Goal: Task Accomplishment & Management: Complete application form

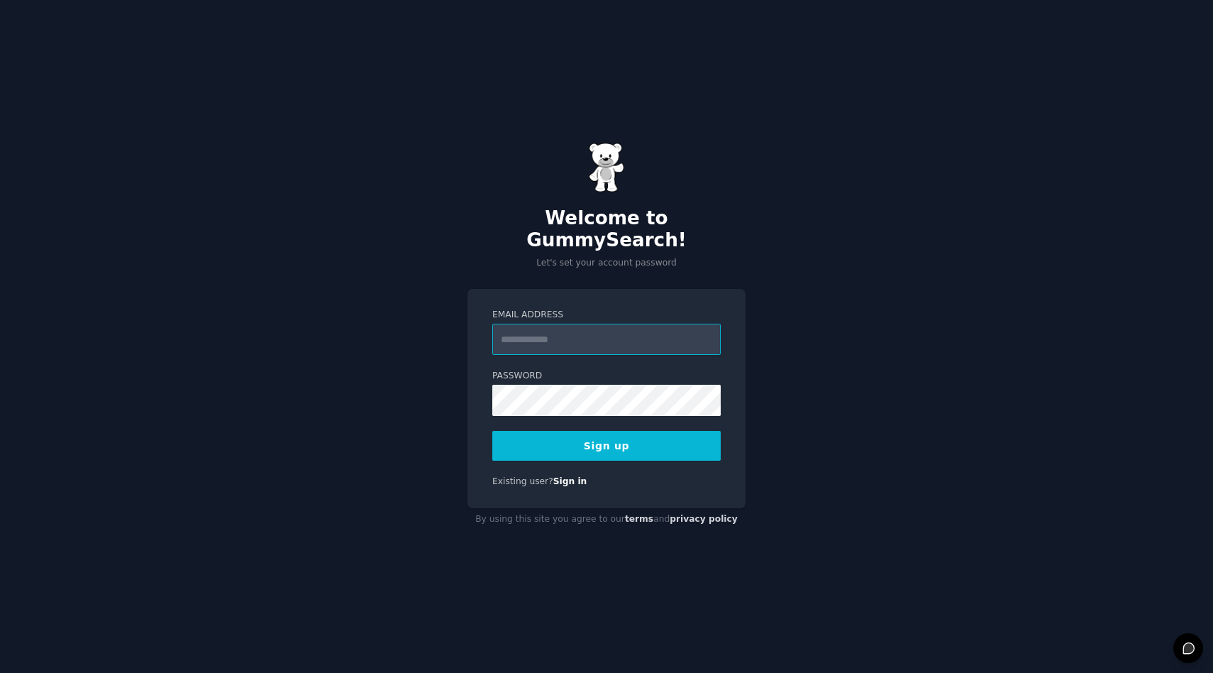
click at [556, 331] on input "Email Address" at bounding box center [606, 338] width 228 height 31
type input "**********"
click at [619, 438] on button "Sign up" at bounding box center [606, 446] width 228 height 30
click at [542, 432] on button "Sign up" at bounding box center [606, 446] width 228 height 30
click at [615, 433] on button "Sign up" at bounding box center [606, 446] width 228 height 30
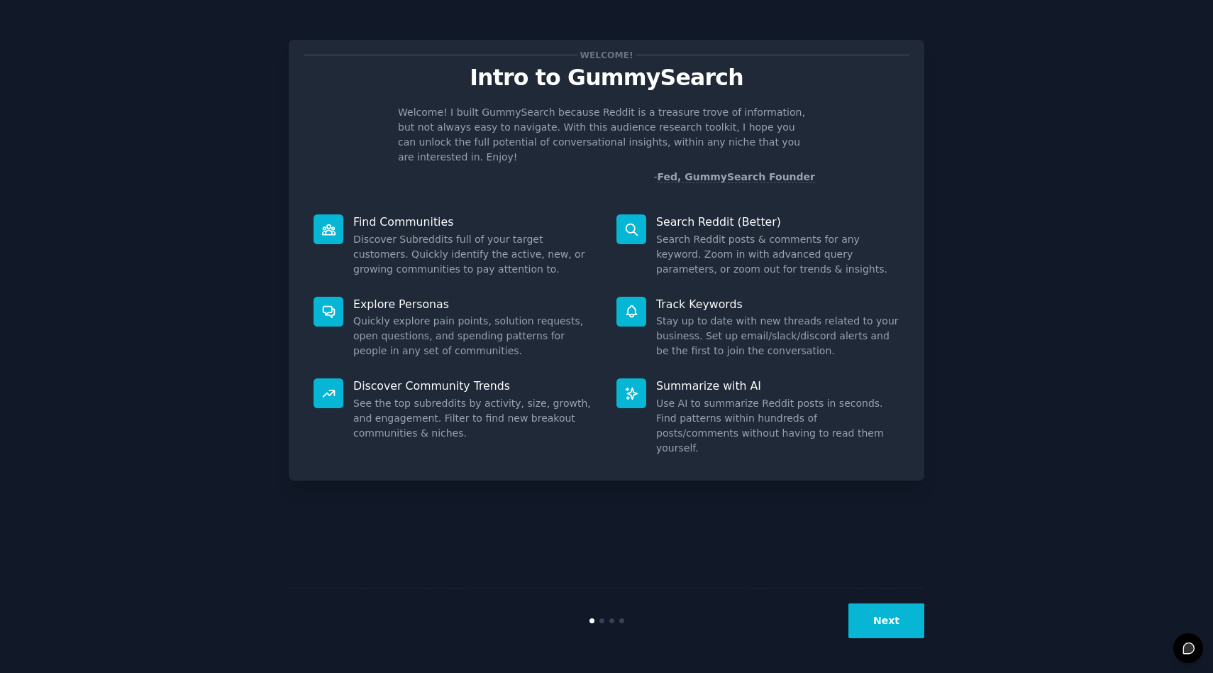
click at [899, 638] on div "Next" at bounding box center [607, 619] width 636 height 65
click at [894, 621] on button "Next" at bounding box center [886, 620] width 76 height 35
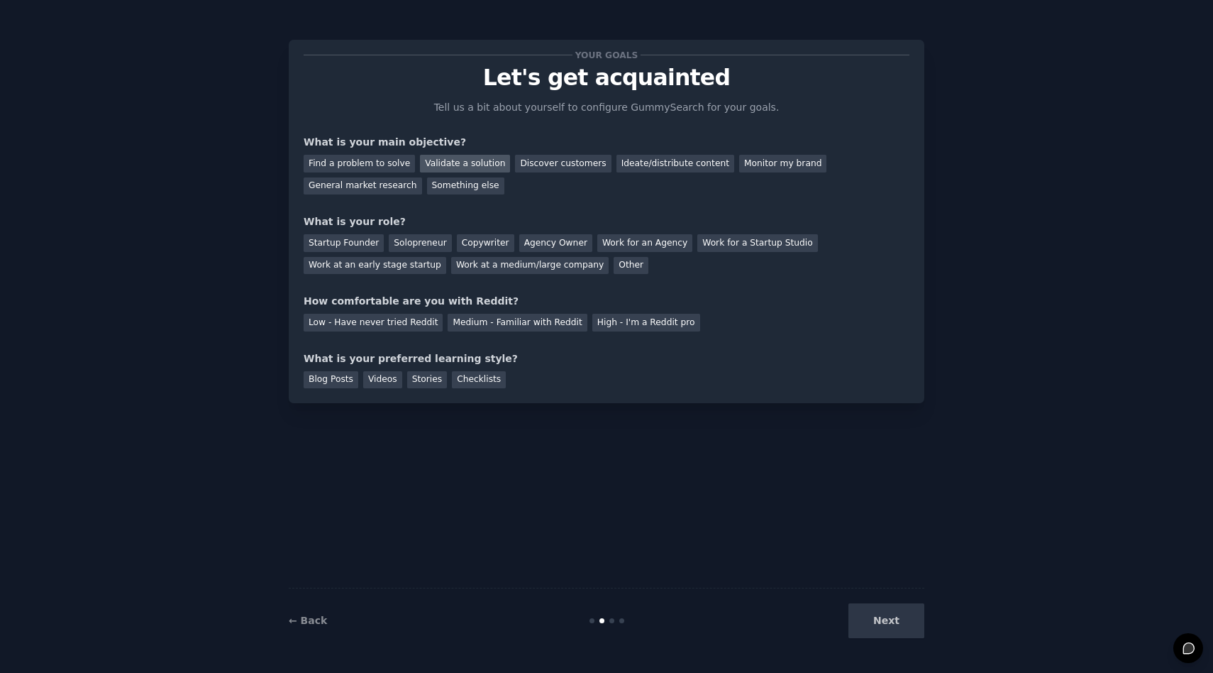
click at [460, 164] on div "Validate a solution" at bounding box center [465, 164] width 90 height 18
click at [414, 249] on div "Solopreneur" at bounding box center [420, 243] width 62 height 18
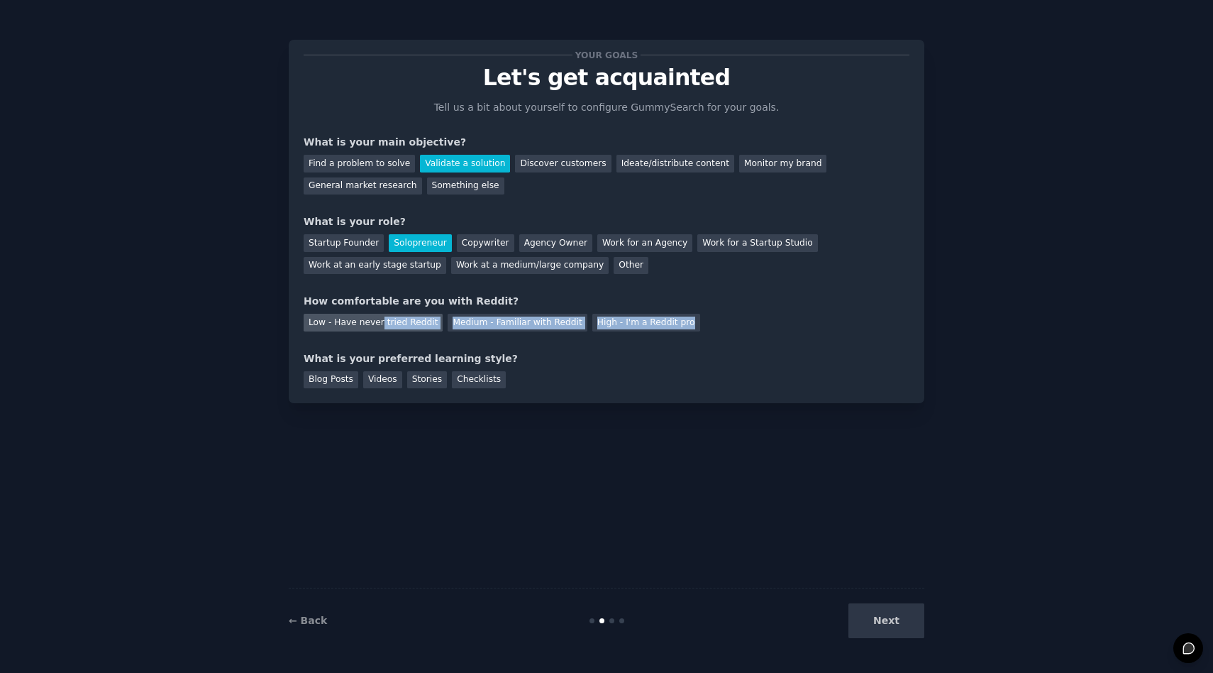
drag, startPoint x: 602, startPoint y: 329, endPoint x: 377, endPoint y: 325, distance: 224.9
click at [377, 325] on div "Low - Have never tried Reddit Medium - Familiar with Reddit High - I'm a Reddit…" at bounding box center [607, 320] width 606 height 23
click at [377, 325] on div "Low - Have never tried Reddit" at bounding box center [373, 323] width 139 height 18
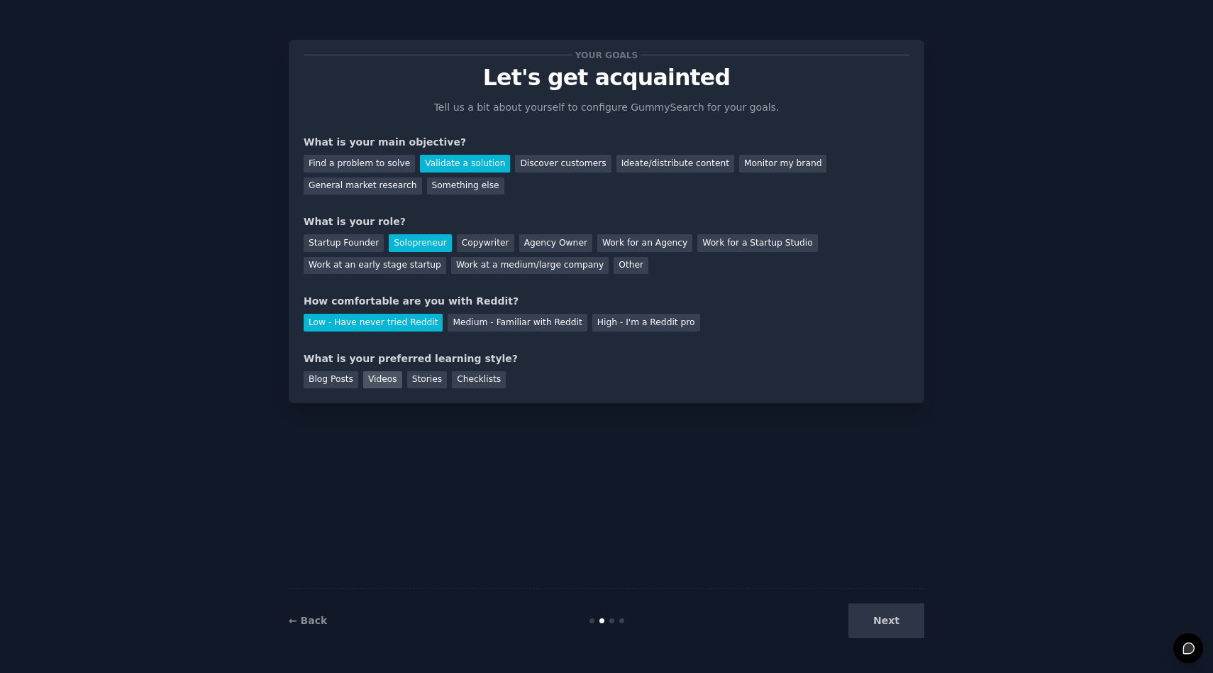
click at [372, 377] on div "Videos" at bounding box center [382, 380] width 39 height 18
click at [339, 377] on div "Blog Posts" at bounding box center [331, 380] width 55 height 18
click at [392, 377] on div "Videos" at bounding box center [382, 380] width 39 height 18
click at [885, 630] on button "Next" at bounding box center [886, 620] width 76 height 35
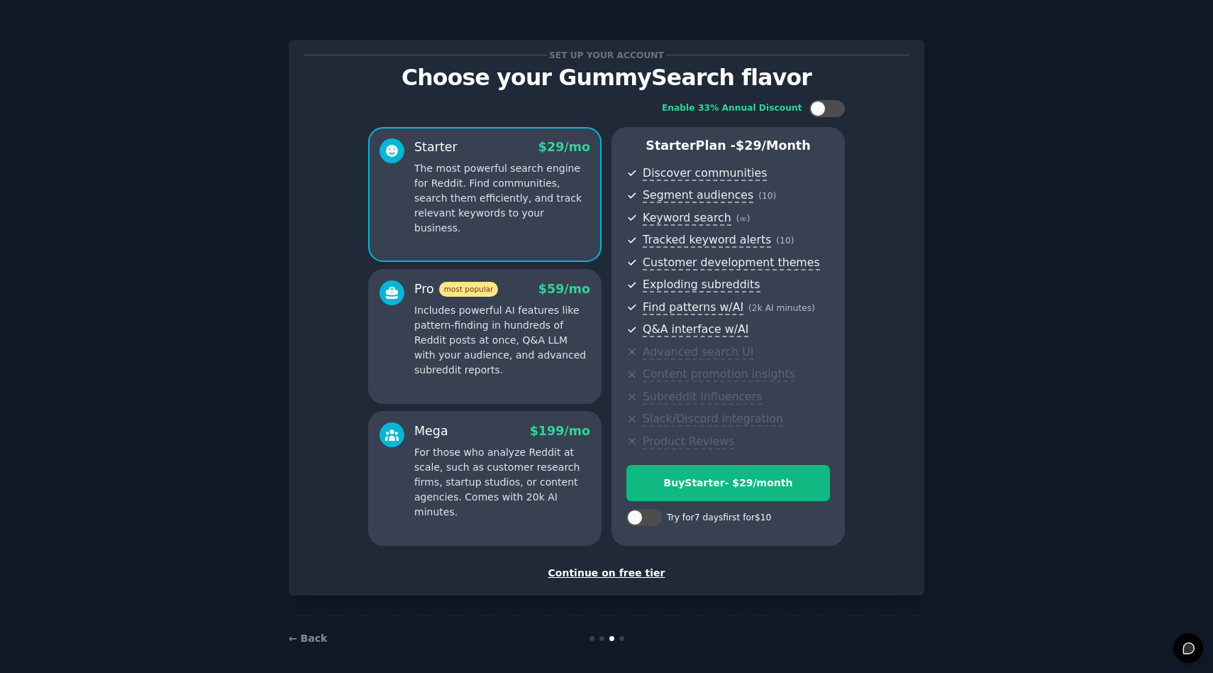
click at [623, 575] on div "Continue on free tier" at bounding box center [607, 572] width 606 height 15
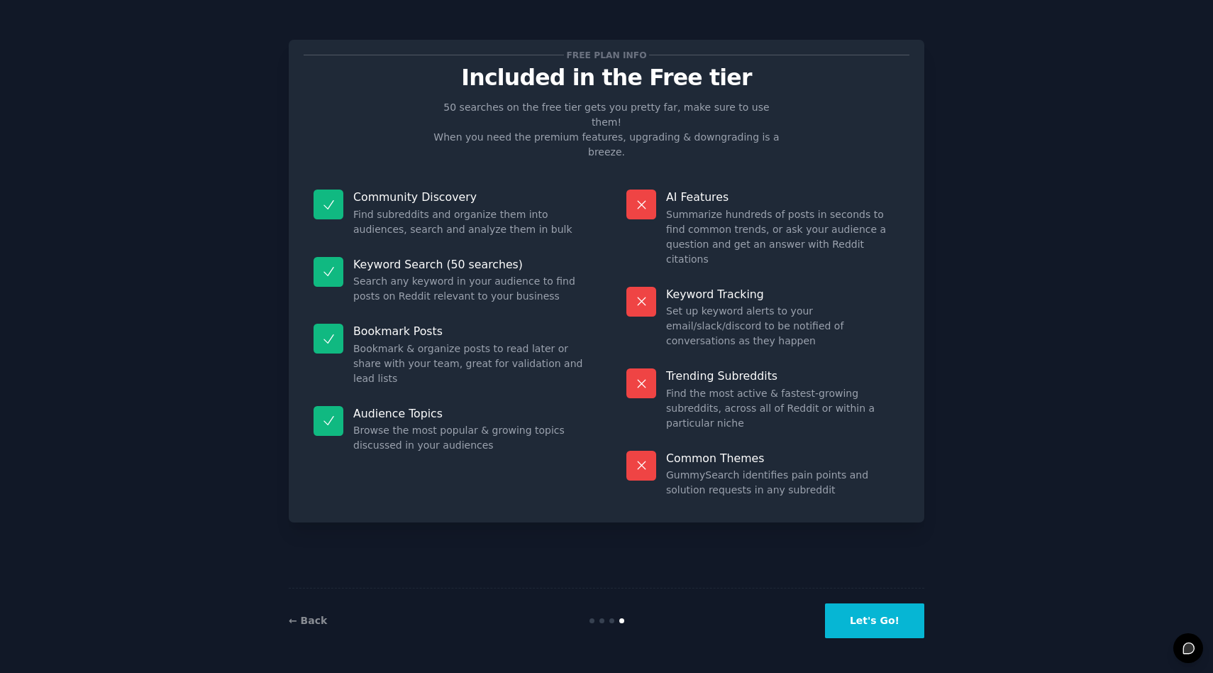
click at [865, 618] on button "Let's Go!" at bounding box center [874, 620] width 99 height 35
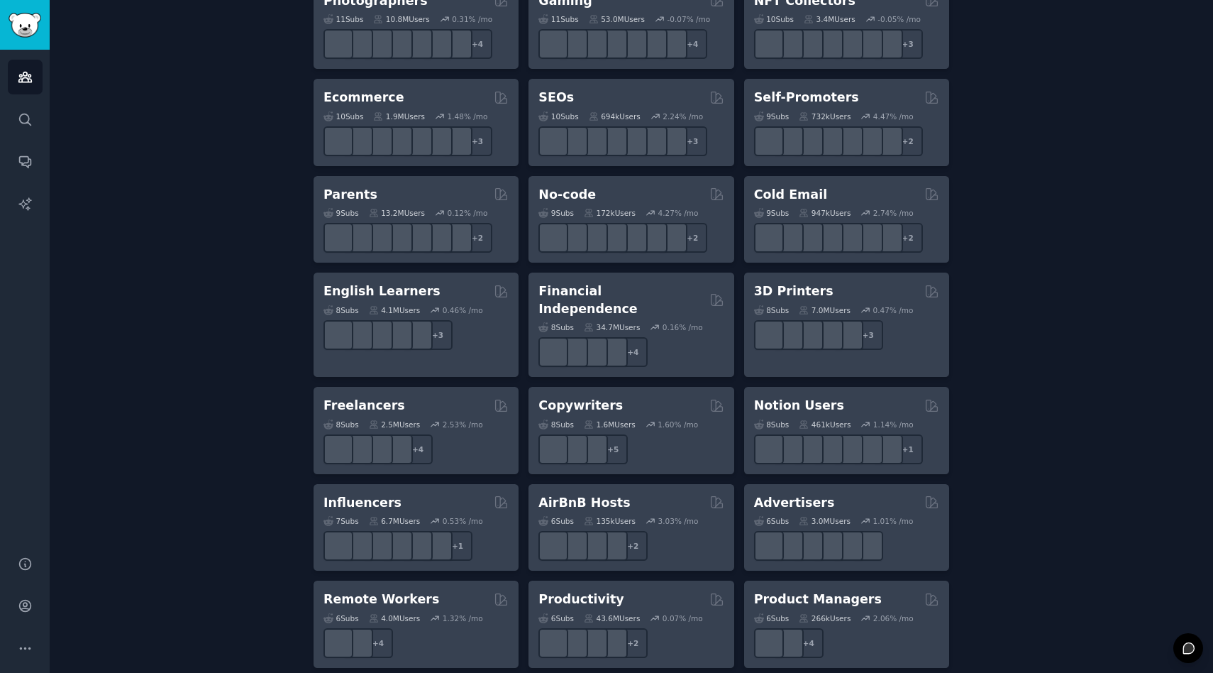
scroll to position [775, 0]
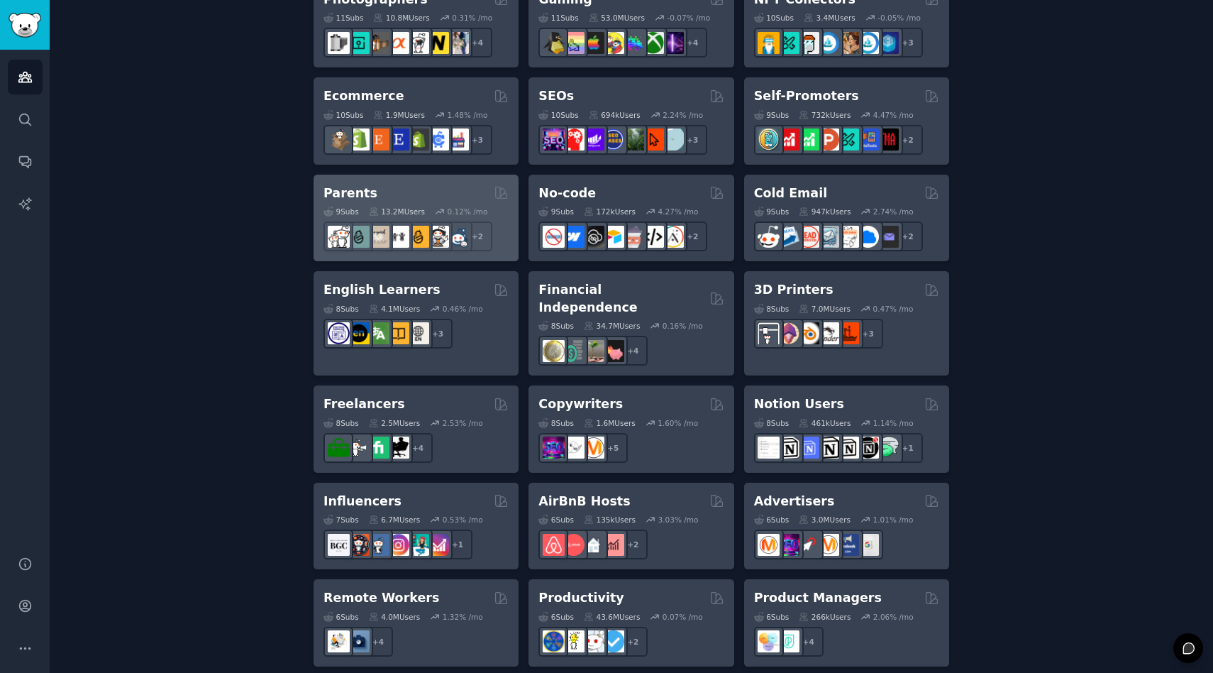
click at [365, 187] on h2 "Parents" at bounding box center [350, 193] width 54 height 18
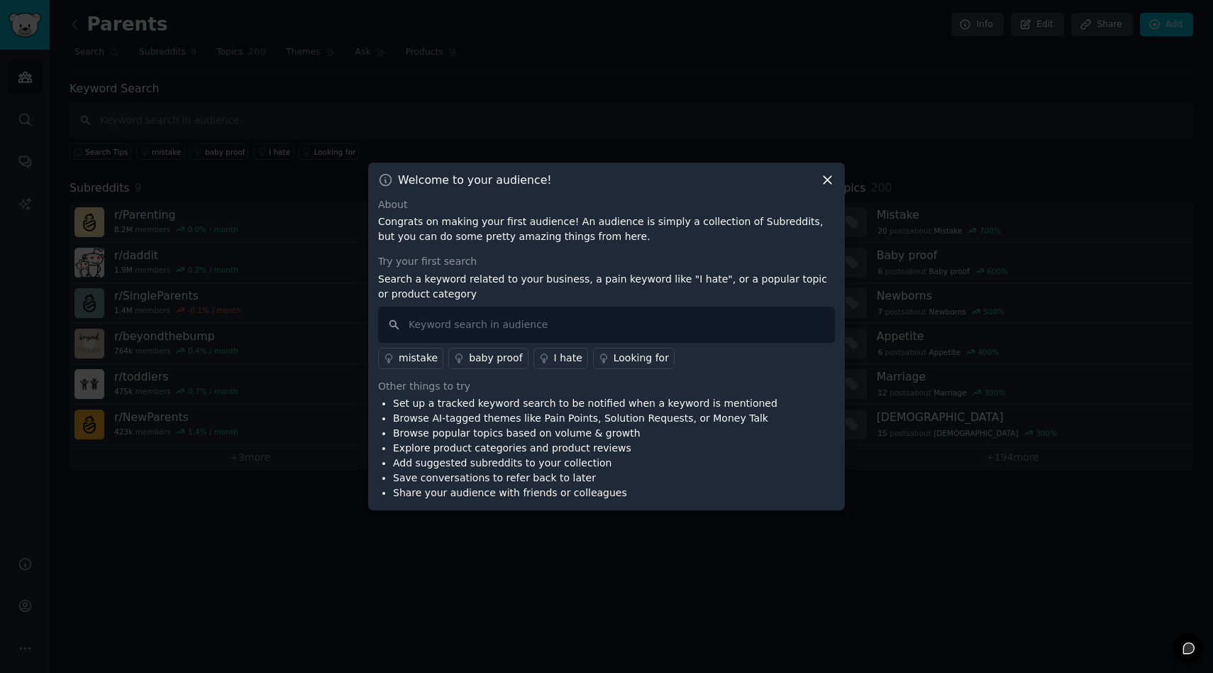
click at [829, 178] on icon at bounding box center [828, 180] width 8 height 8
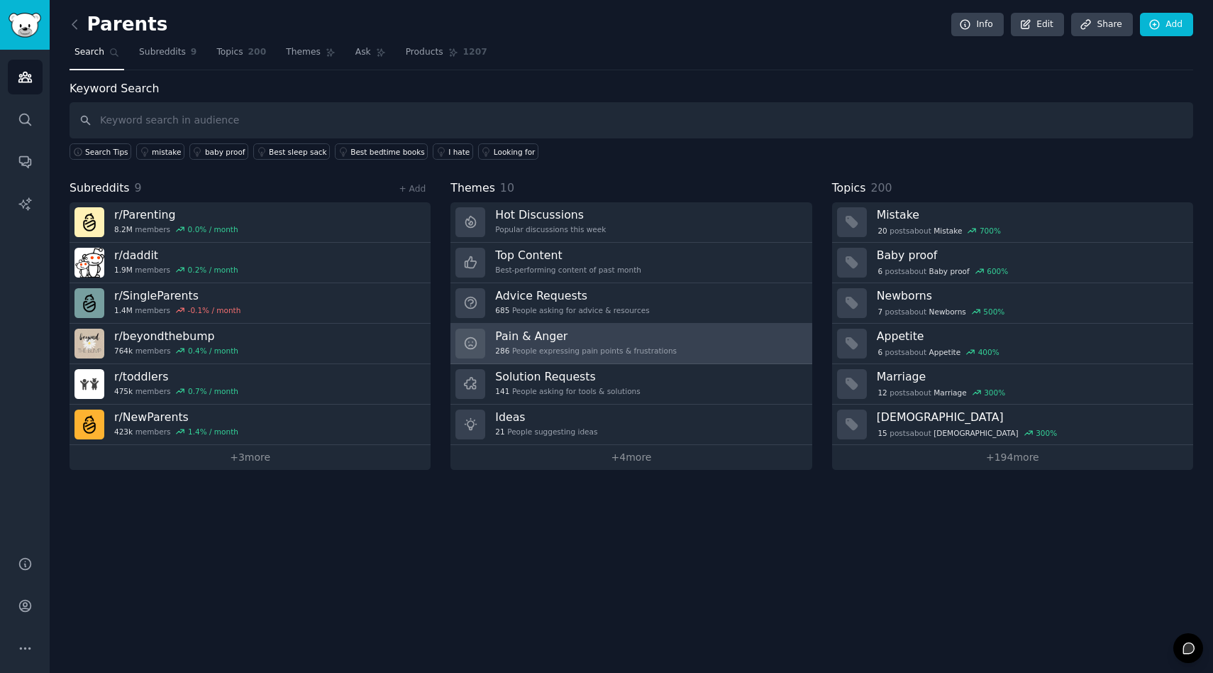
click at [566, 341] on h3 "Pain & Anger" at bounding box center [586, 335] width 182 height 15
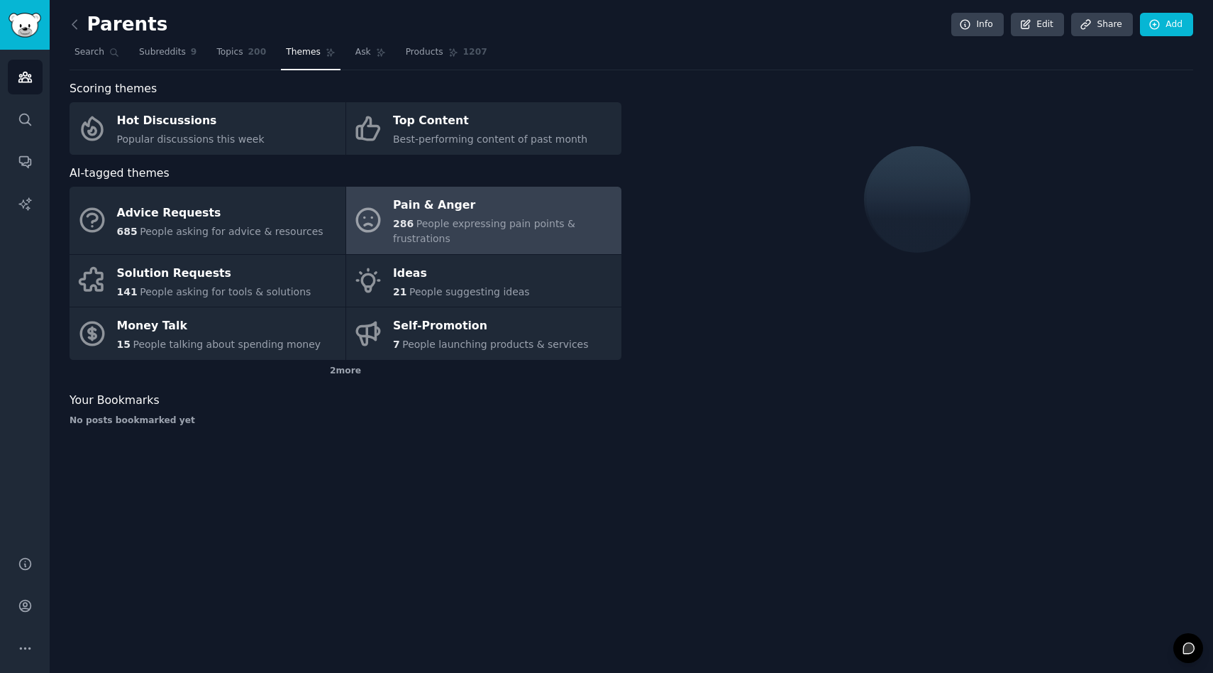
click at [448, 222] on span "People expressing pain points & frustrations" at bounding box center [484, 231] width 182 height 26
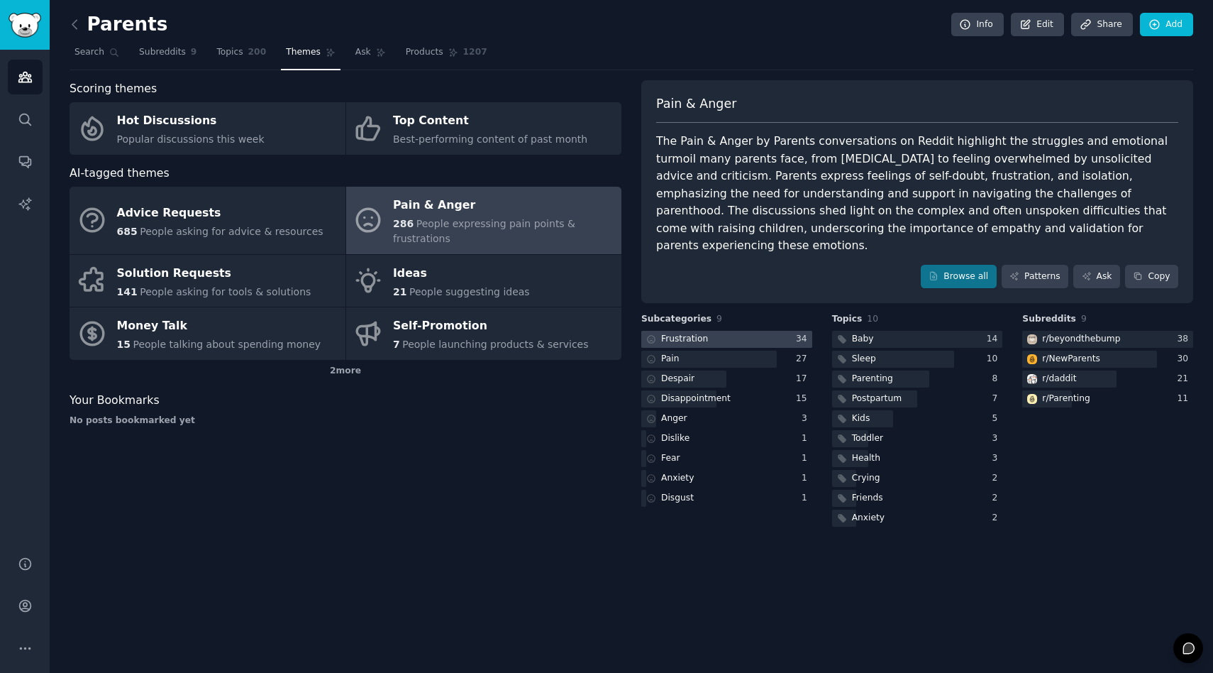
click at [741, 331] on div at bounding box center [726, 340] width 171 height 18
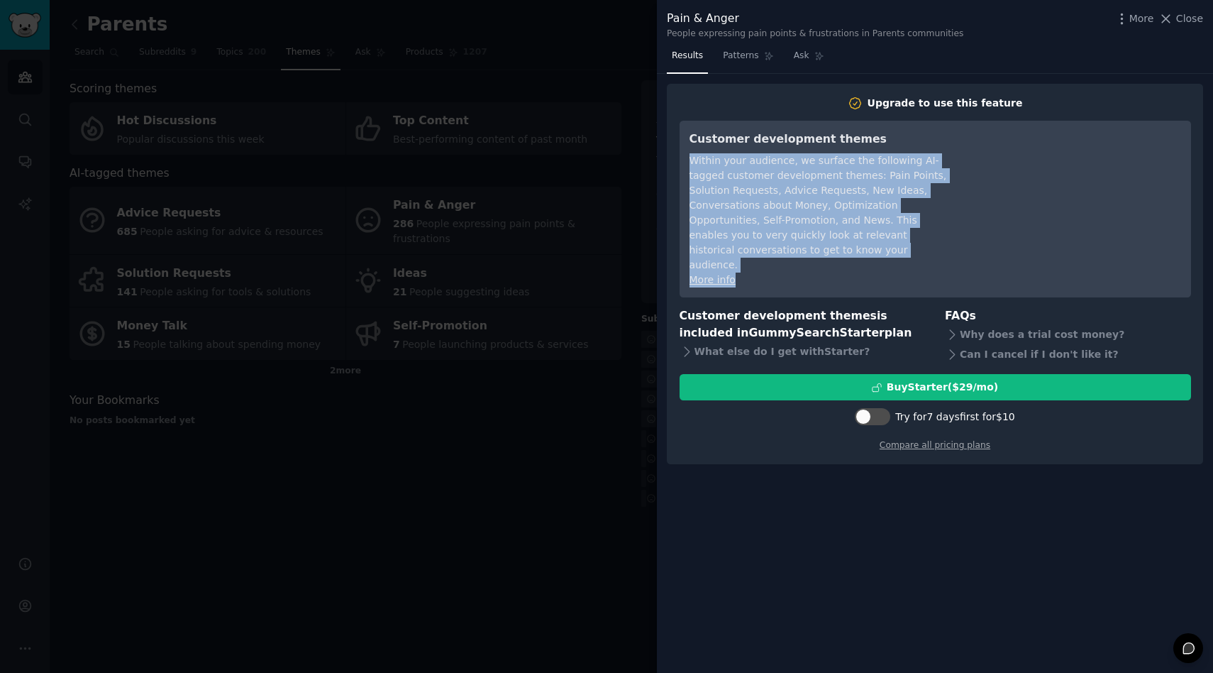
drag, startPoint x: 689, startPoint y: 150, endPoint x: 765, endPoint y: 266, distance: 139.3
click at [765, 266] on div "Customer development themes Within your audience, we surface the following AI-t…" at bounding box center [935, 209] width 511 height 177
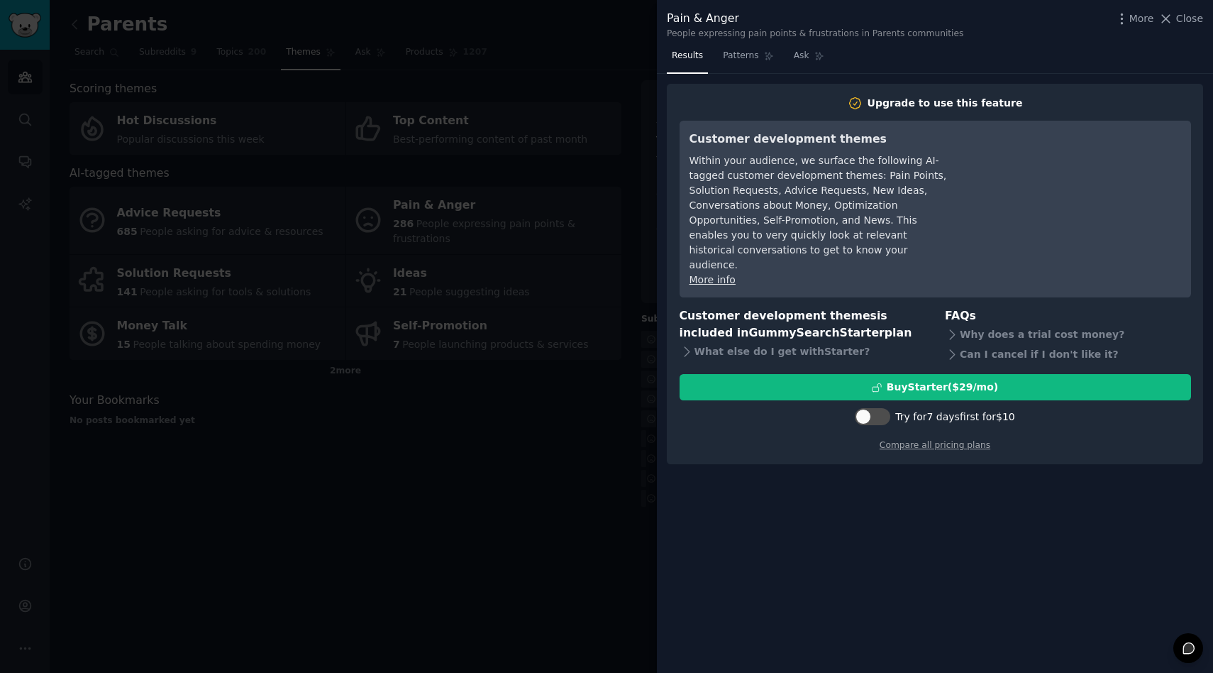
click at [596, 58] on div at bounding box center [606, 336] width 1213 height 673
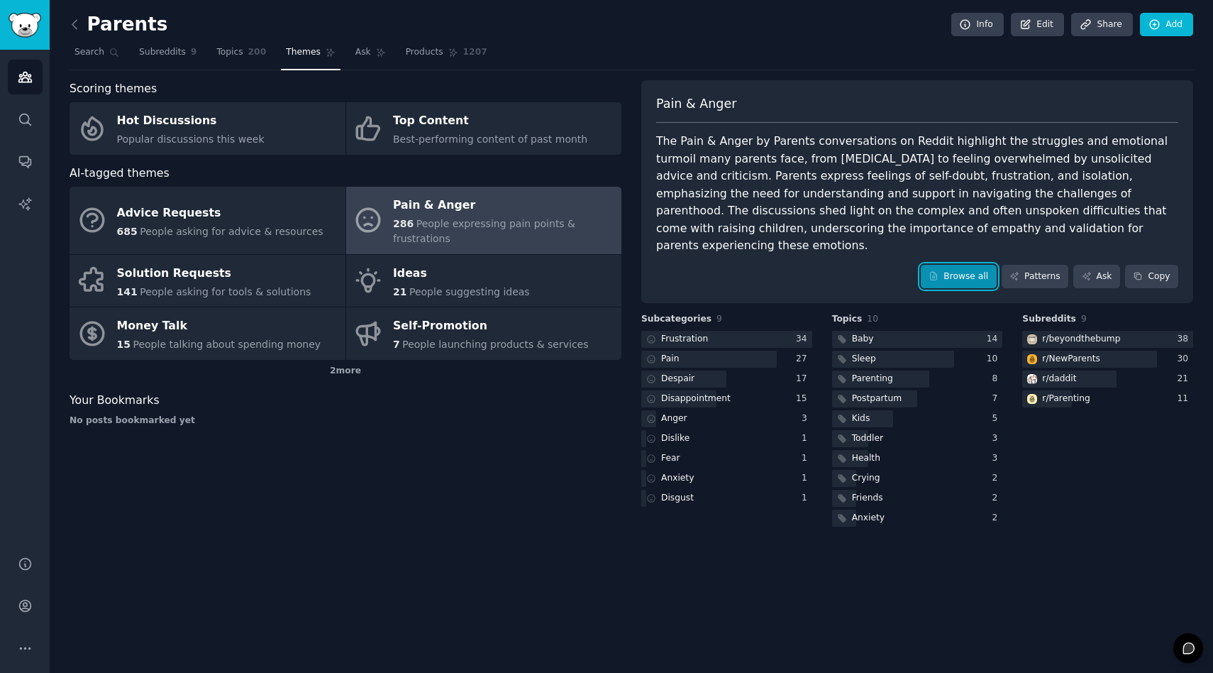
click at [968, 265] on link "Browse all" at bounding box center [959, 277] width 76 height 24
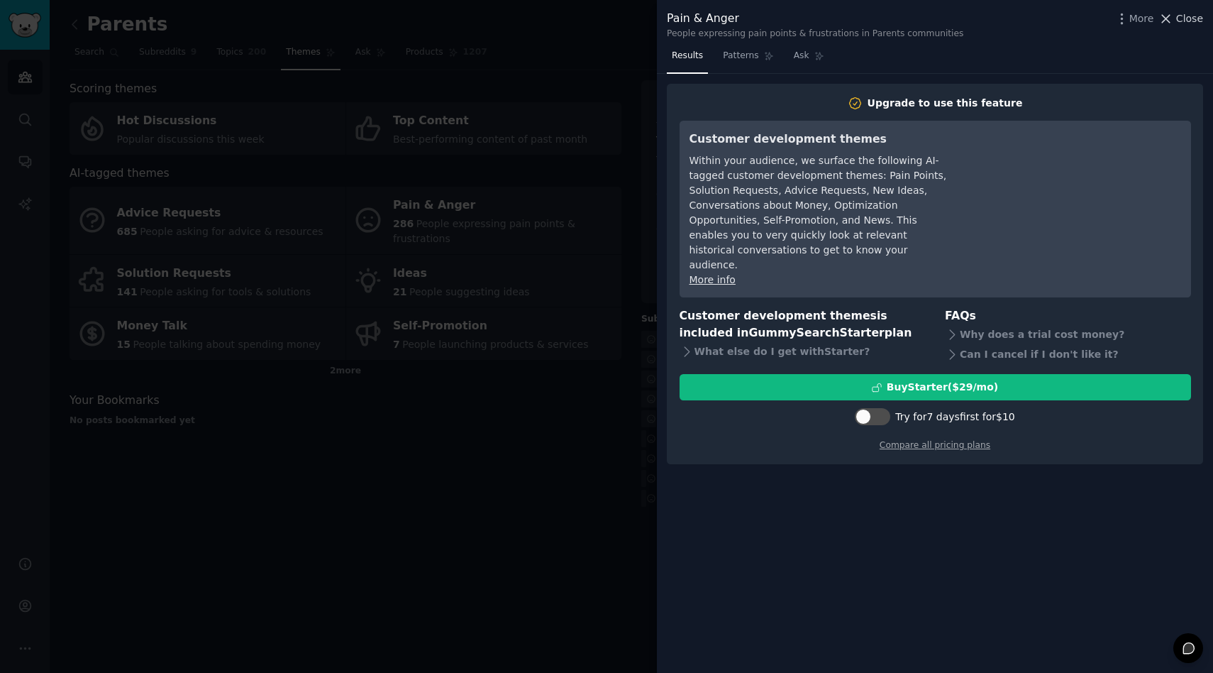
click at [1167, 16] on icon at bounding box center [1165, 18] width 15 height 15
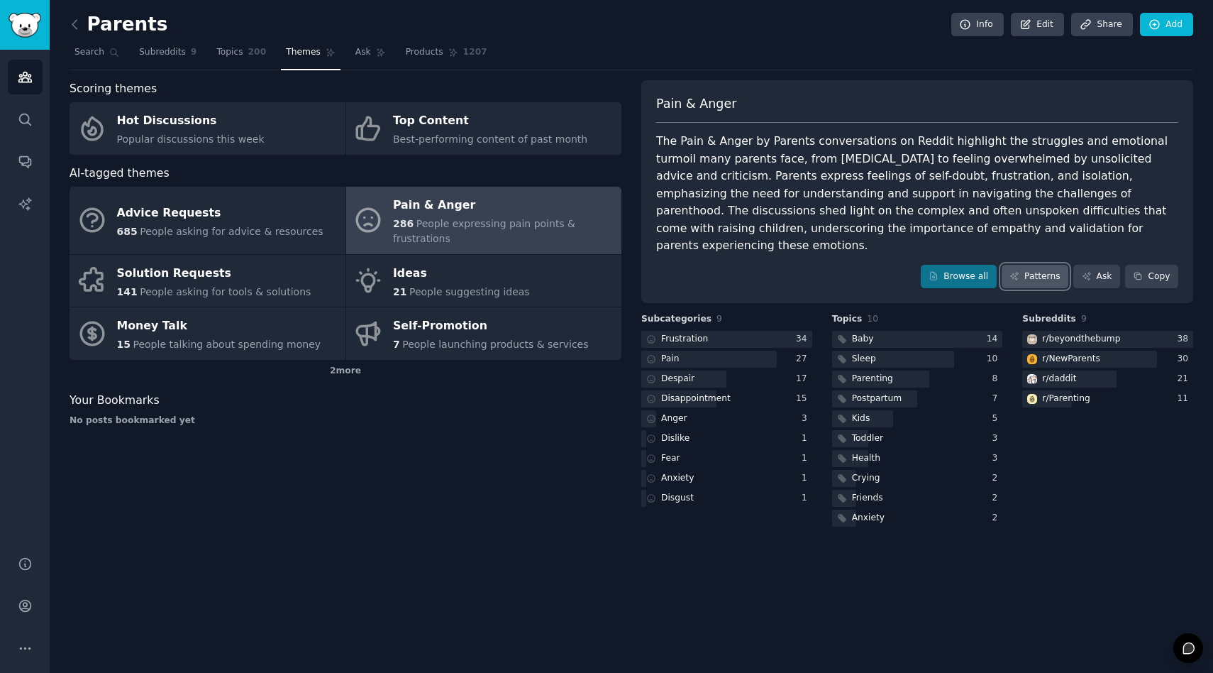
click at [1023, 265] on link "Patterns" at bounding box center [1035, 277] width 67 height 24
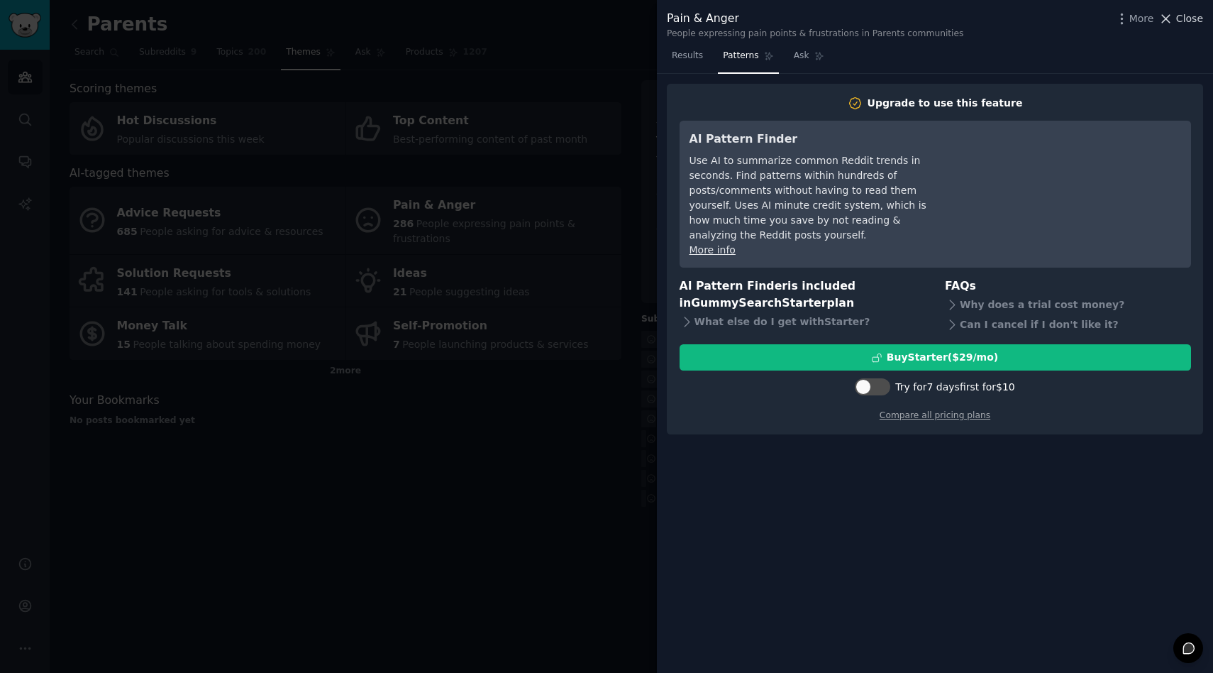
click at [1195, 16] on span "Close" at bounding box center [1189, 18] width 27 height 15
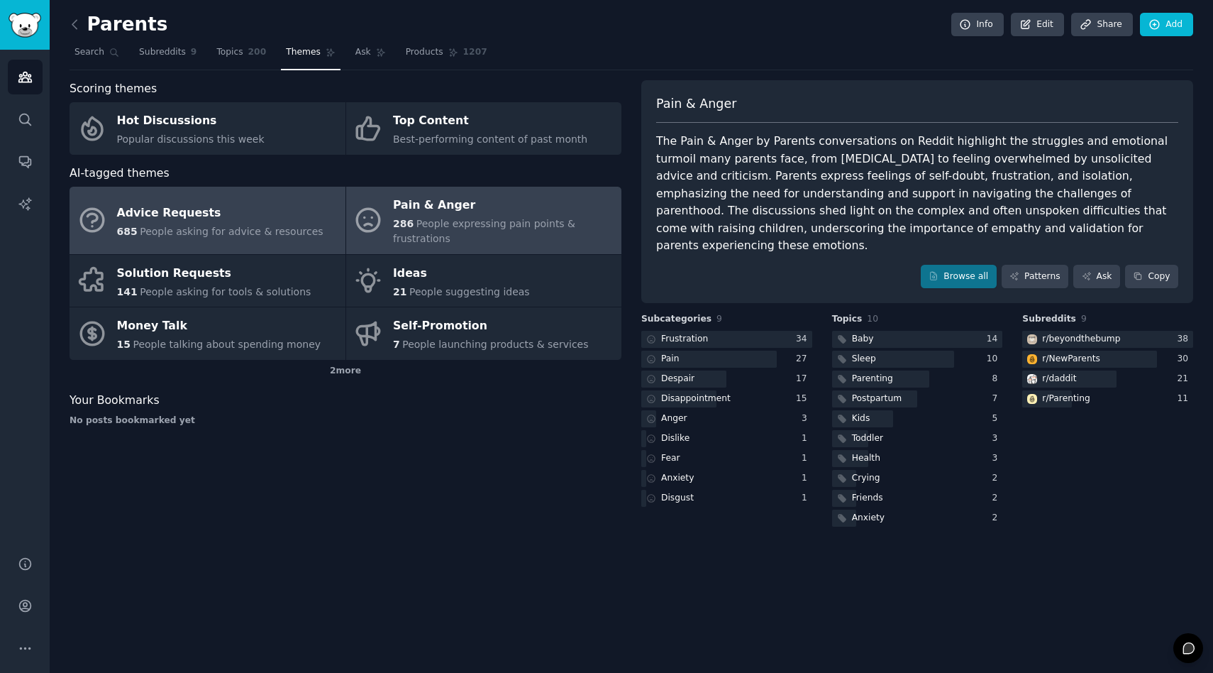
click at [263, 238] on div "685 People asking for advice & resources" at bounding box center [220, 231] width 206 height 15
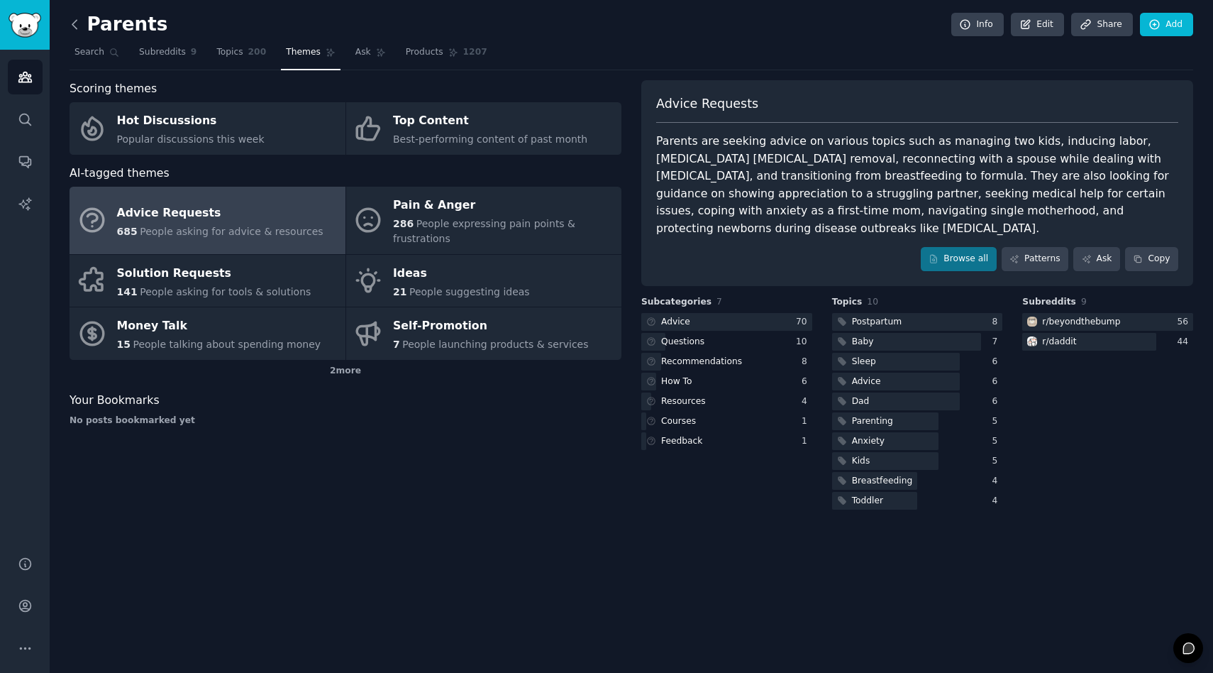
click at [72, 24] on icon at bounding box center [74, 24] width 15 height 15
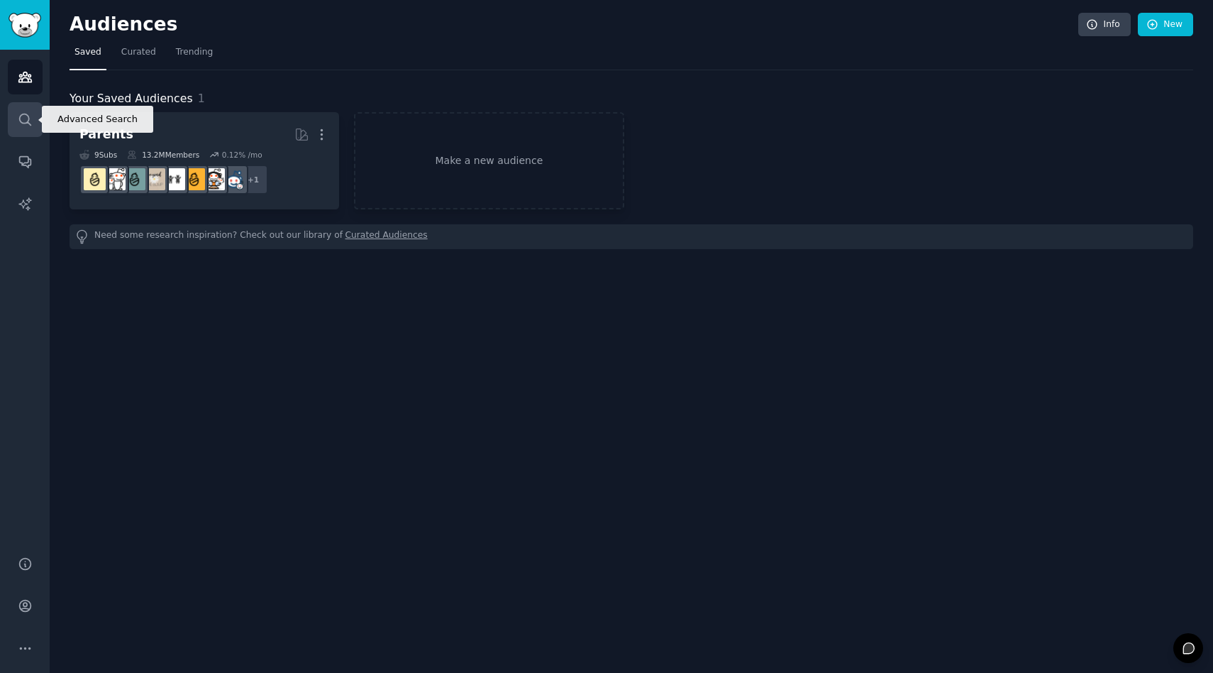
click at [29, 121] on icon "Sidebar" at bounding box center [25, 119] width 15 height 15
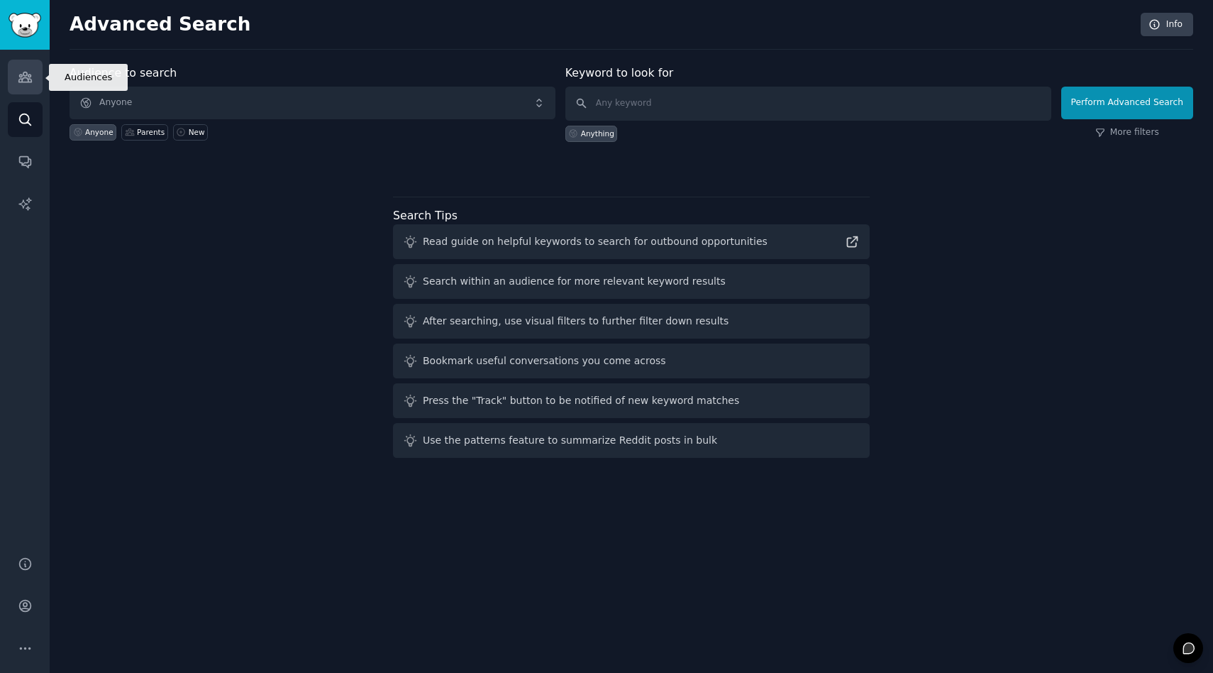
click at [22, 65] on link "Audiences" at bounding box center [25, 77] width 35 height 35
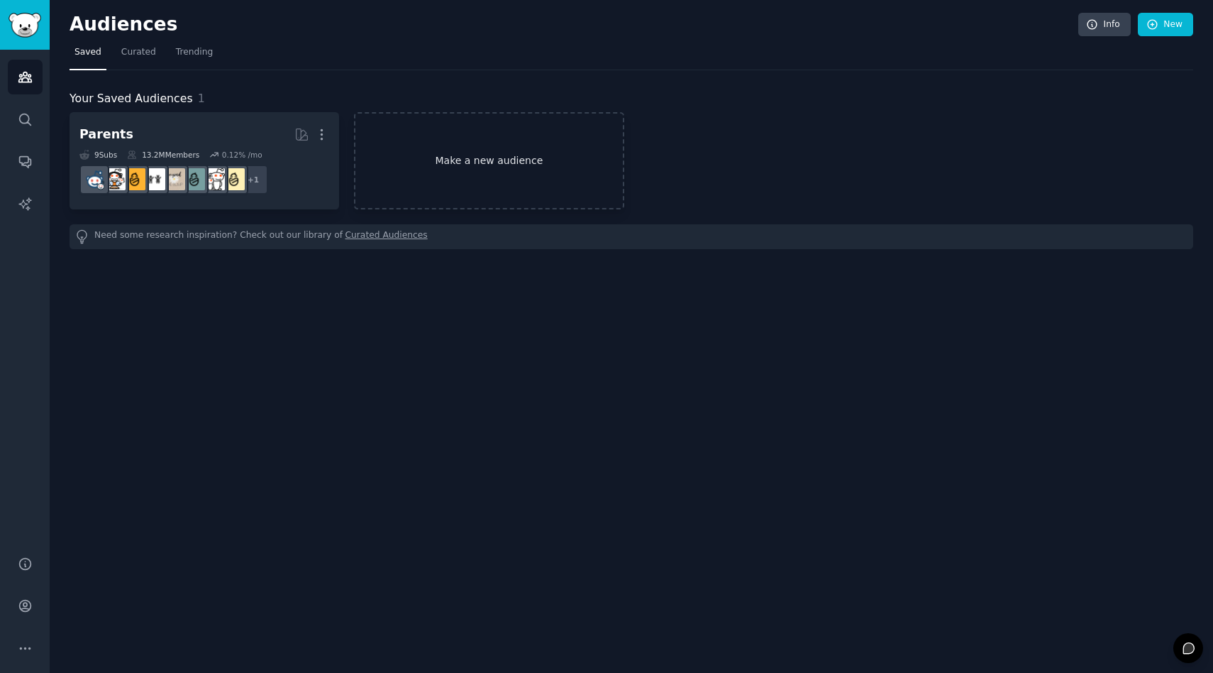
click at [502, 168] on link "Make a new audience" at bounding box center [489, 160] width 270 height 97
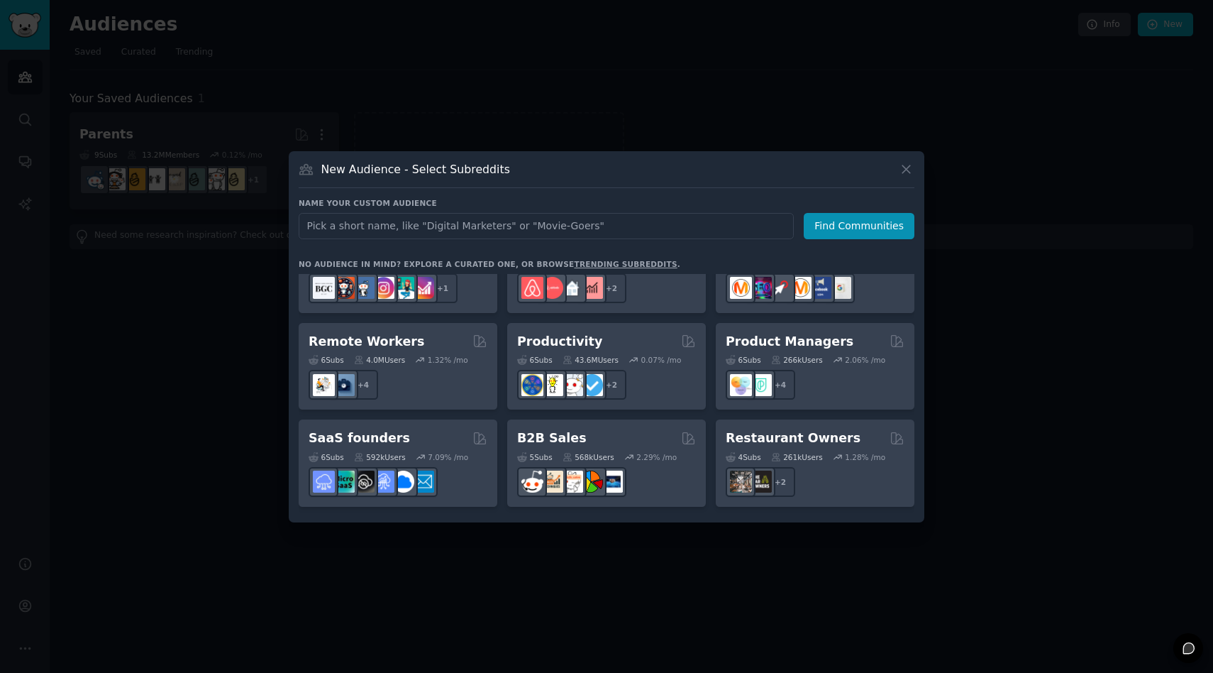
scroll to position [1037, 0]
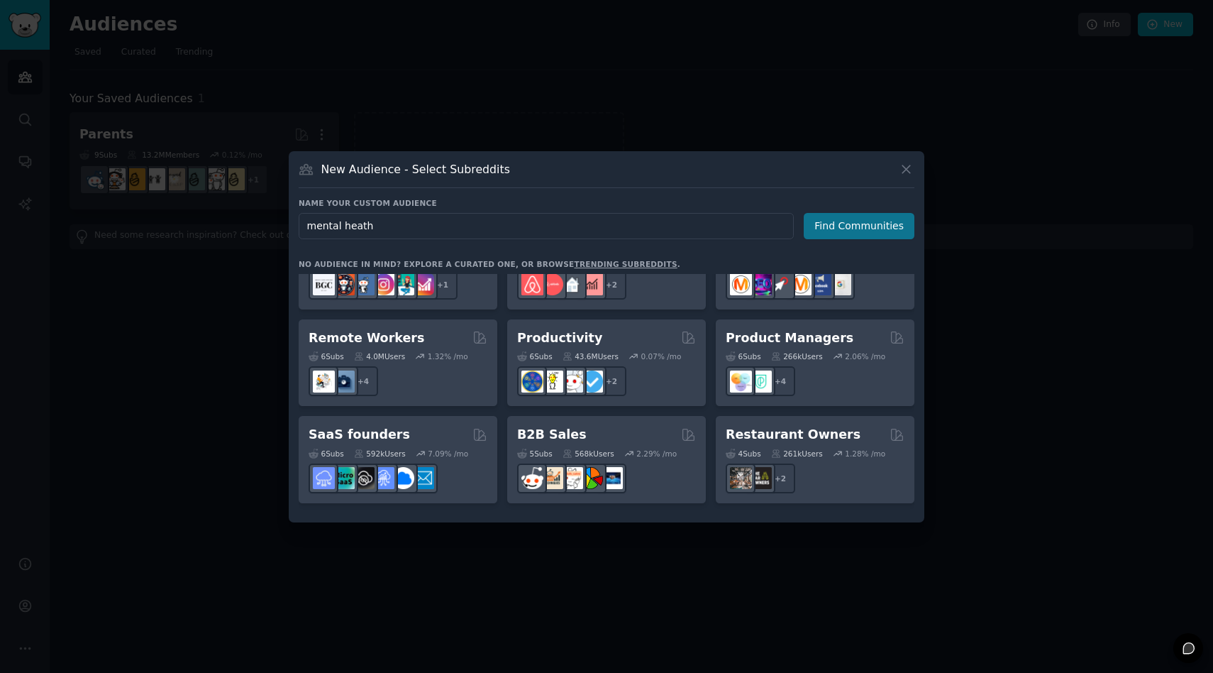
type input "mental heath"
click at [841, 216] on button "Find Communities" at bounding box center [859, 226] width 111 height 26
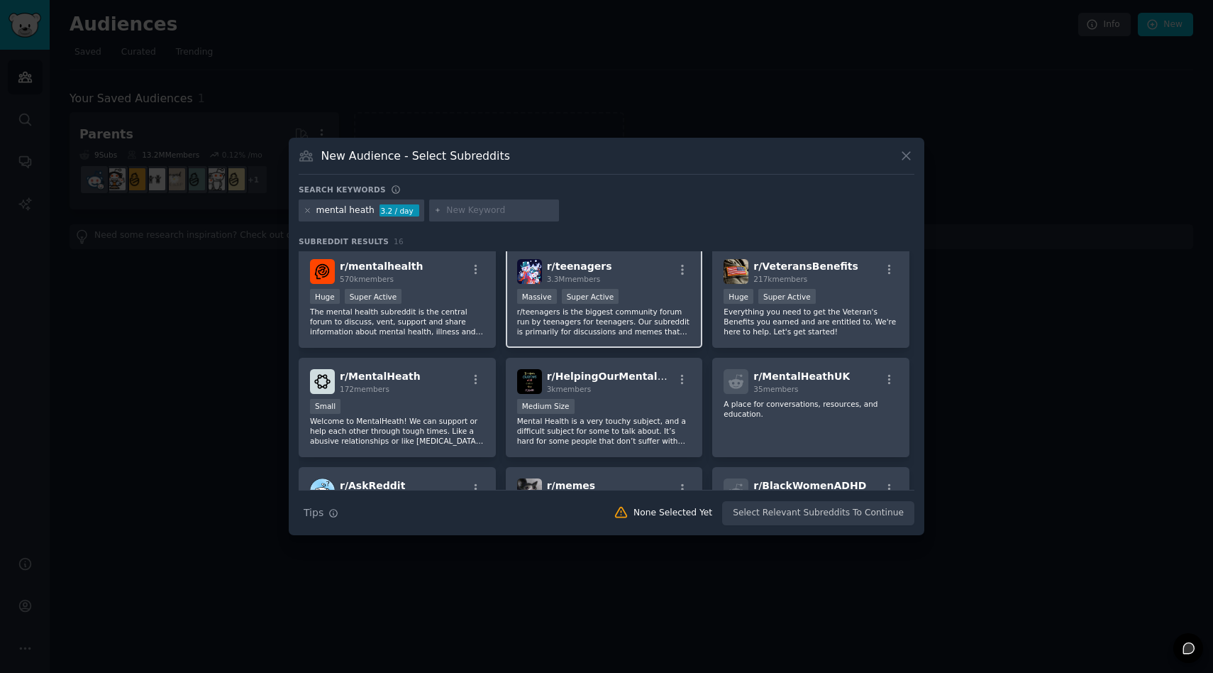
scroll to position [4, 0]
click at [409, 307] on p "The mental health subreddit is the central forum to discuss, vent, support and …" at bounding box center [397, 321] width 175 height 30
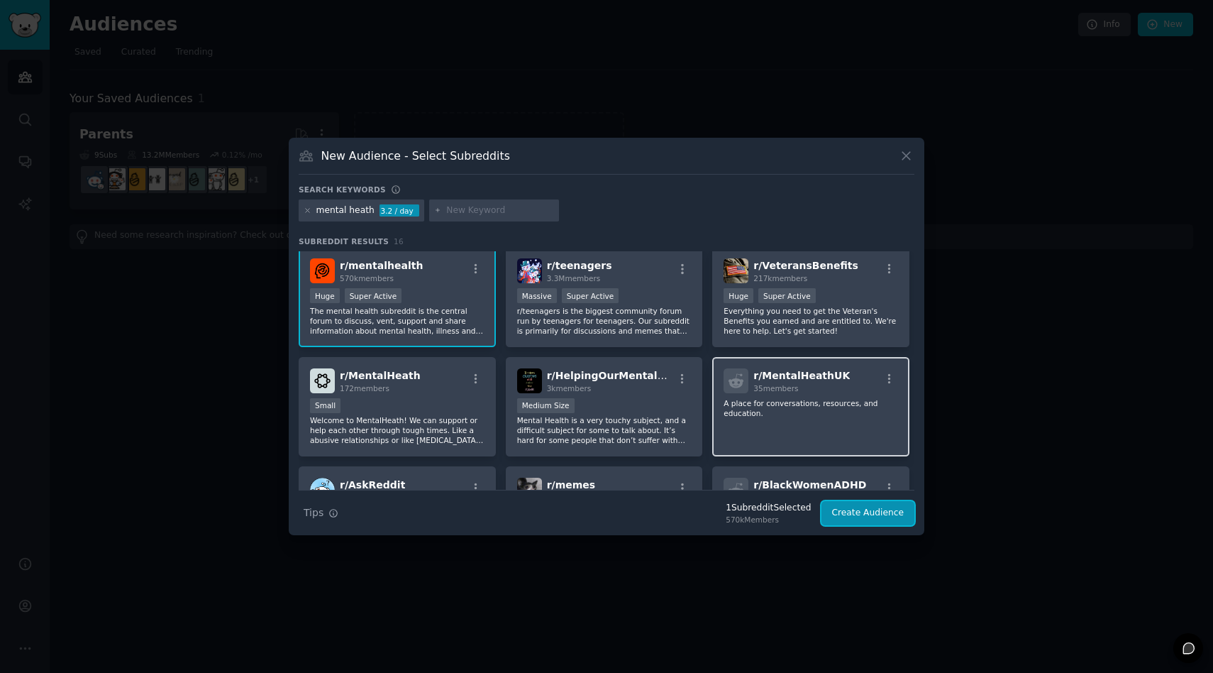
drag, startPoint x: 876, startPoint y: 519, endPoint x: 764, endPoint y: 391, distance: 169.9
click at [765, 391] on div "Search keywords mental heath 3.2 / day Subreddit Results 16 r/ mentalhealth 570…" at bounding box center [607, 354] width 616 height 341
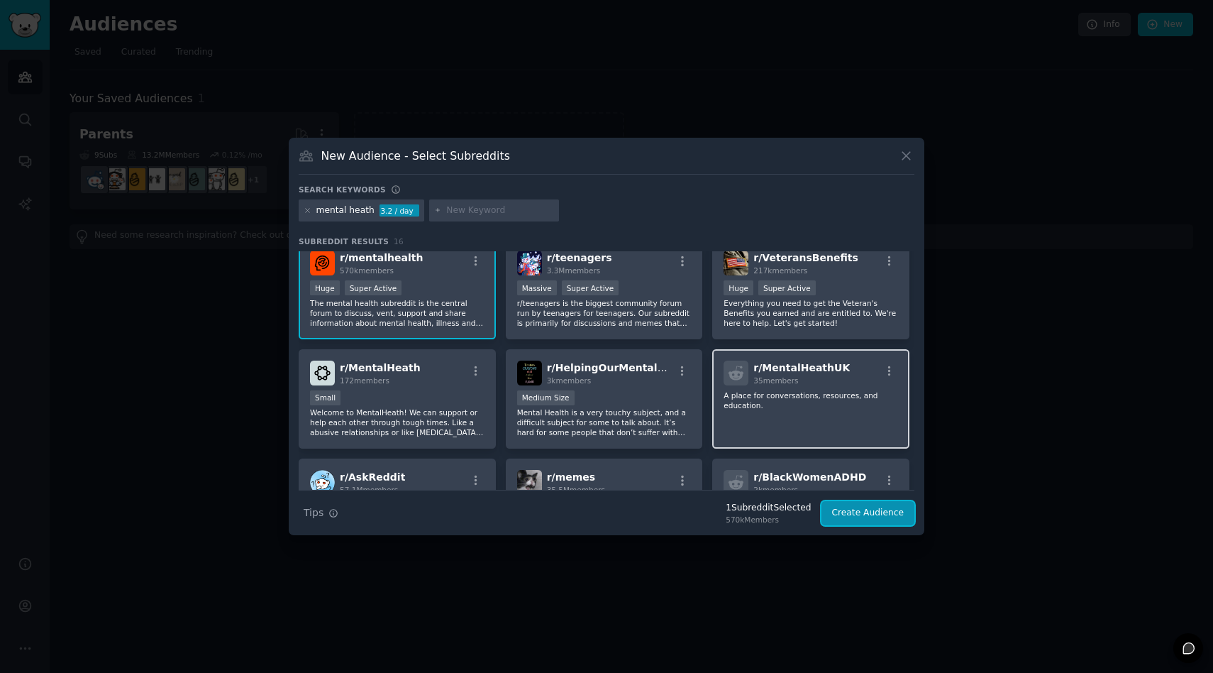
scroll to position [0, 0]
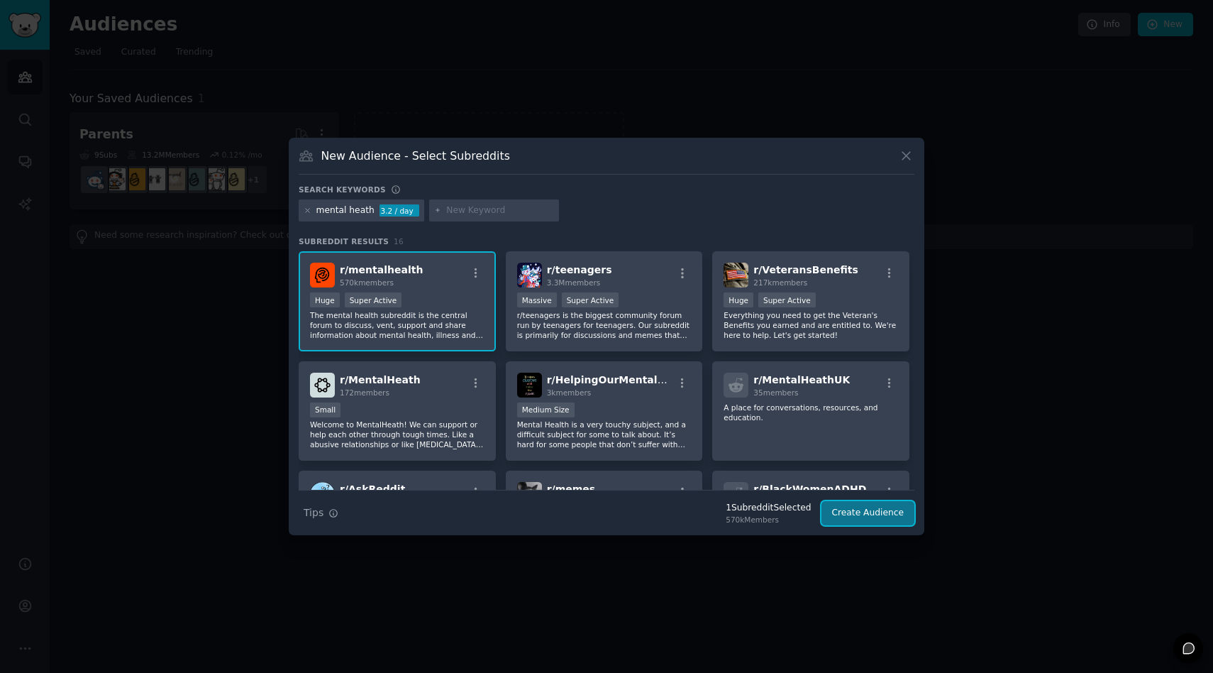
click at [859, 522] on button "Create Audience" at bounding box center [868, 513] width 94 height 24
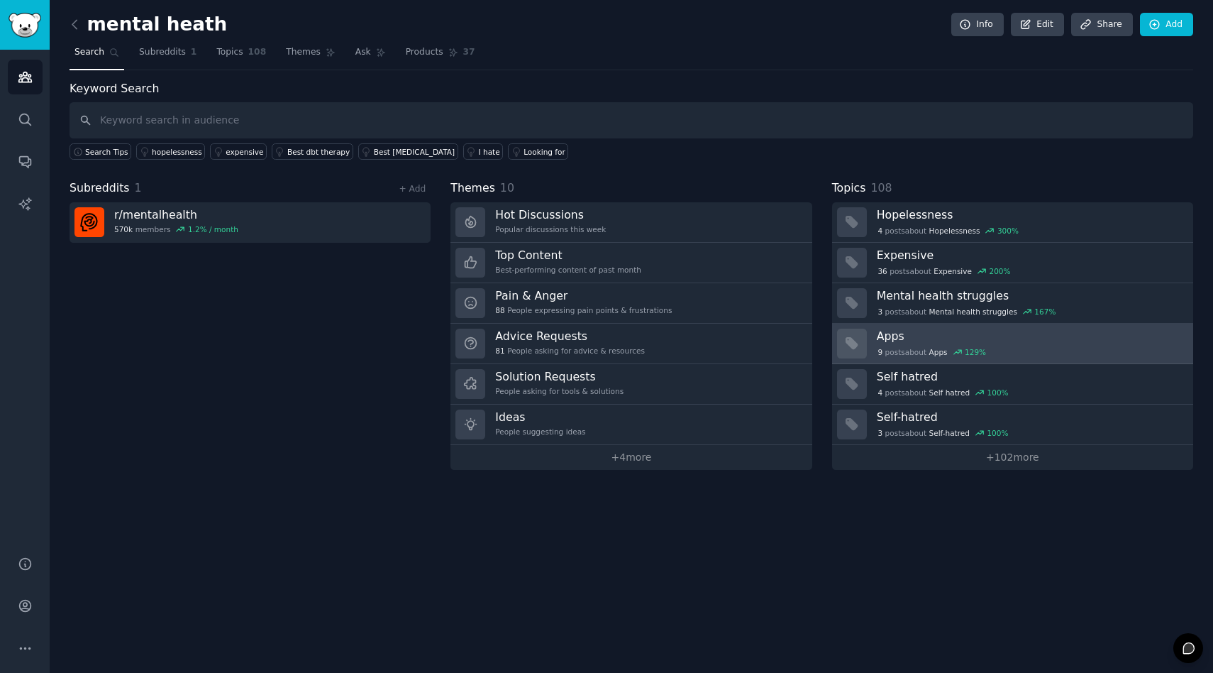
click at [909, 347] on div "9 post s about Apps 129 %" at bounding box center [932, 351] width 111 height 13
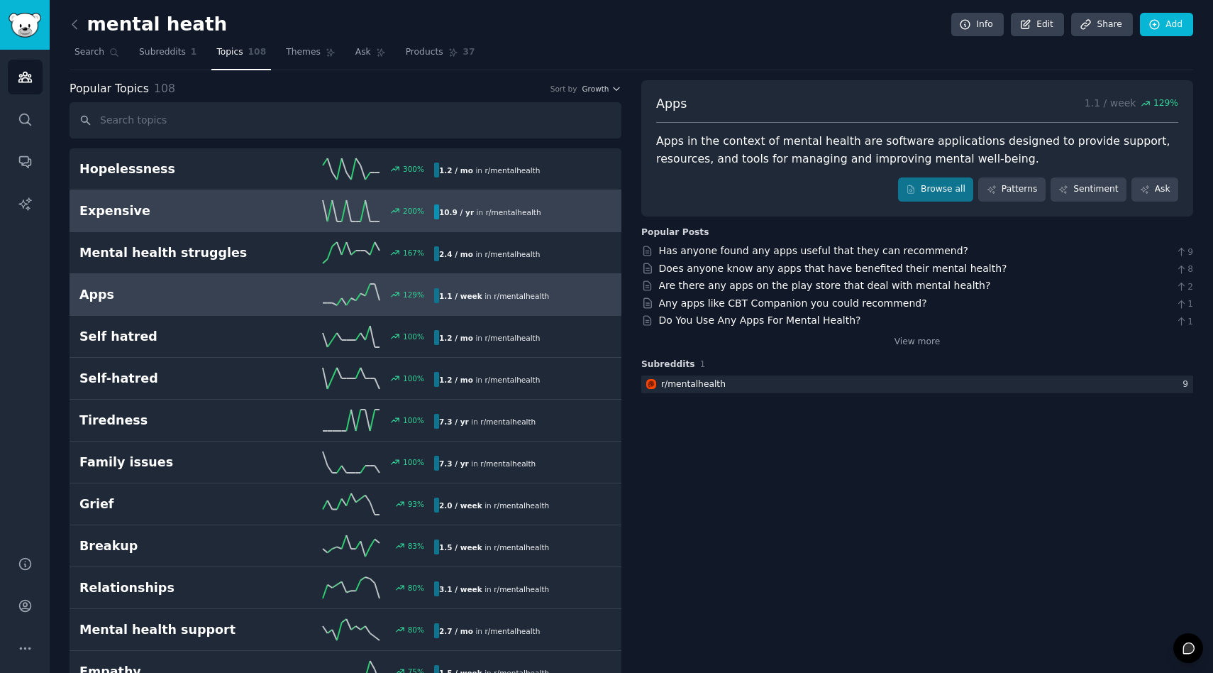
click at [291, 227] on link "Expensive 200 % 10.9 / yr in r/ mentalhealth" at bounding box center [346, 211] width 552 height 42
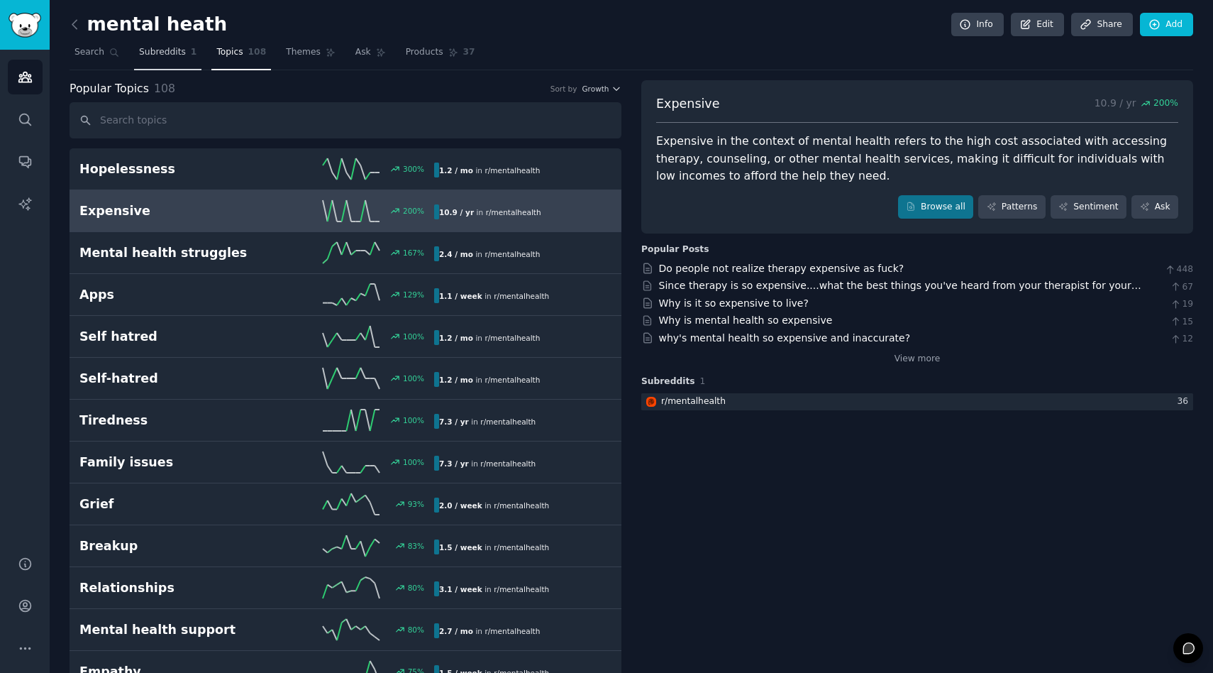
click at [140, 57] on span "Subreddits" at bounding box center [162, 52] width 47 height 13
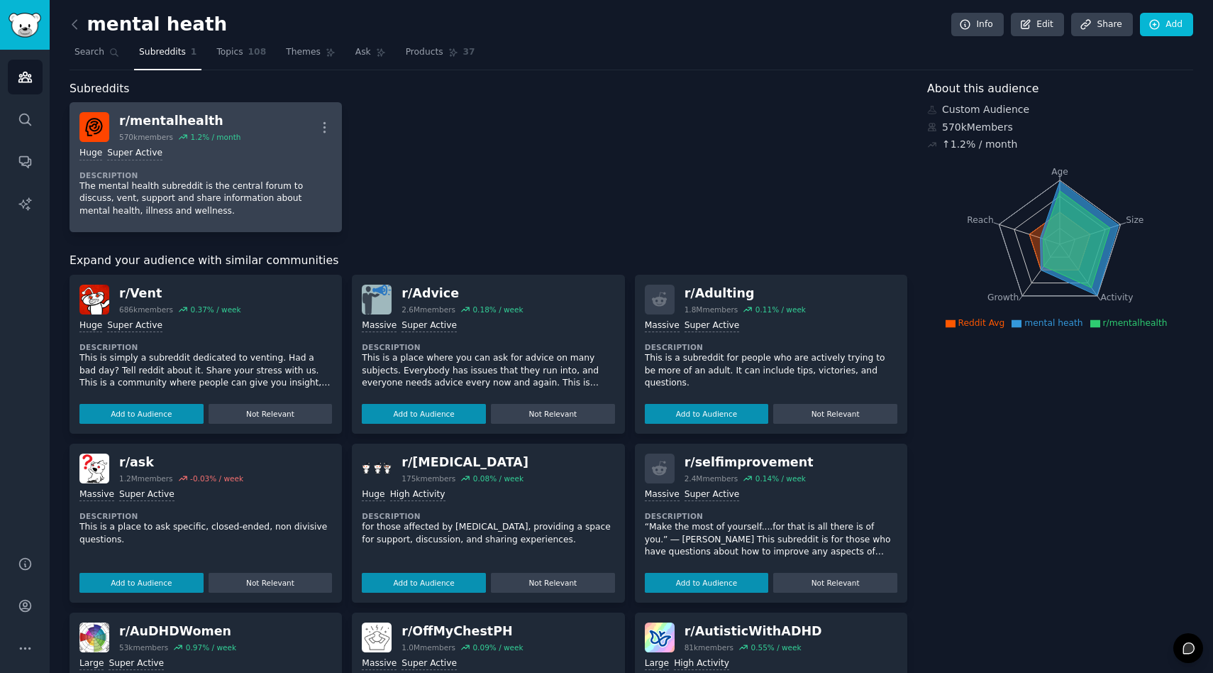
click at [201, 165] on div "Huge Super Active Description The mental health subreddit is the central forum …" at bounding box center [205, 182] width 253 height 80
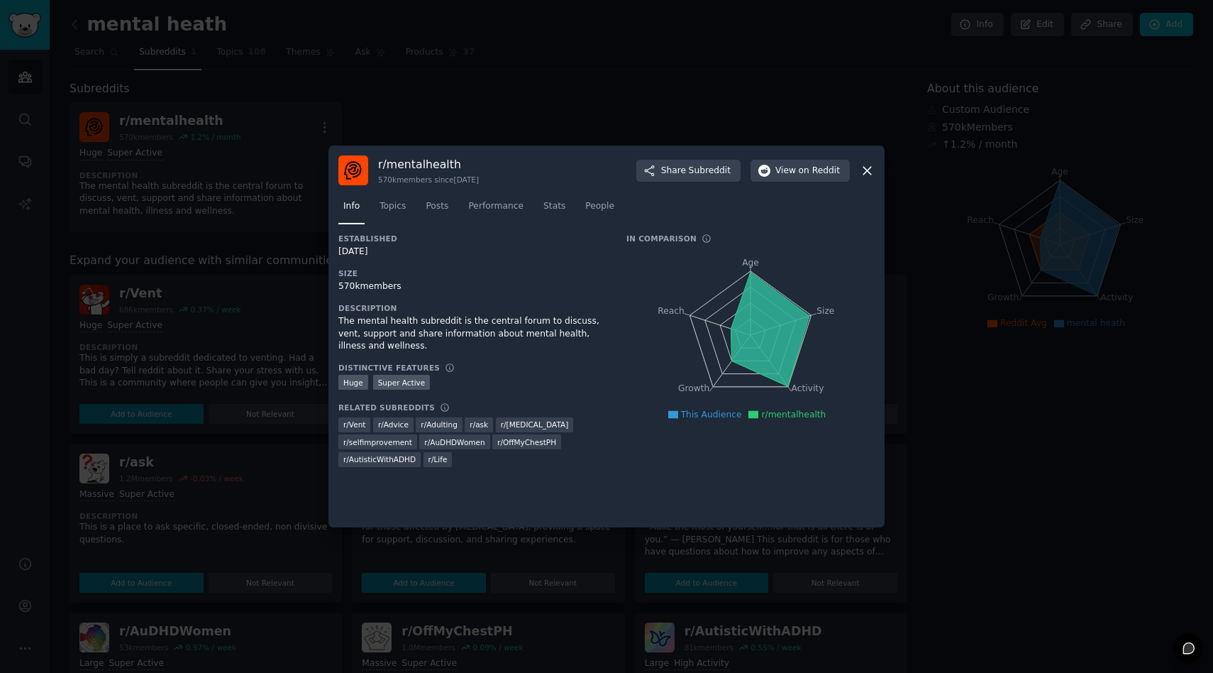
click at [870, 167] on icon at bounding box center [867, 171] width 8 height 8
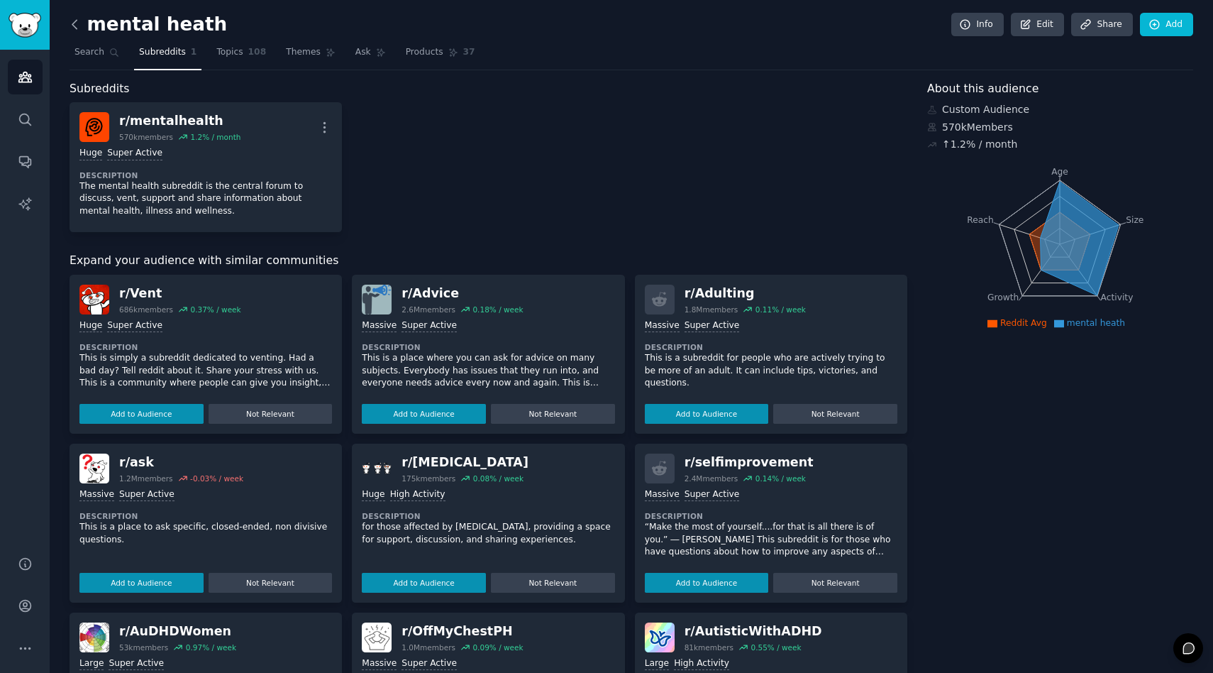
click at [76, 17] on icon at bounding box center [74, 24] width 15 height 15
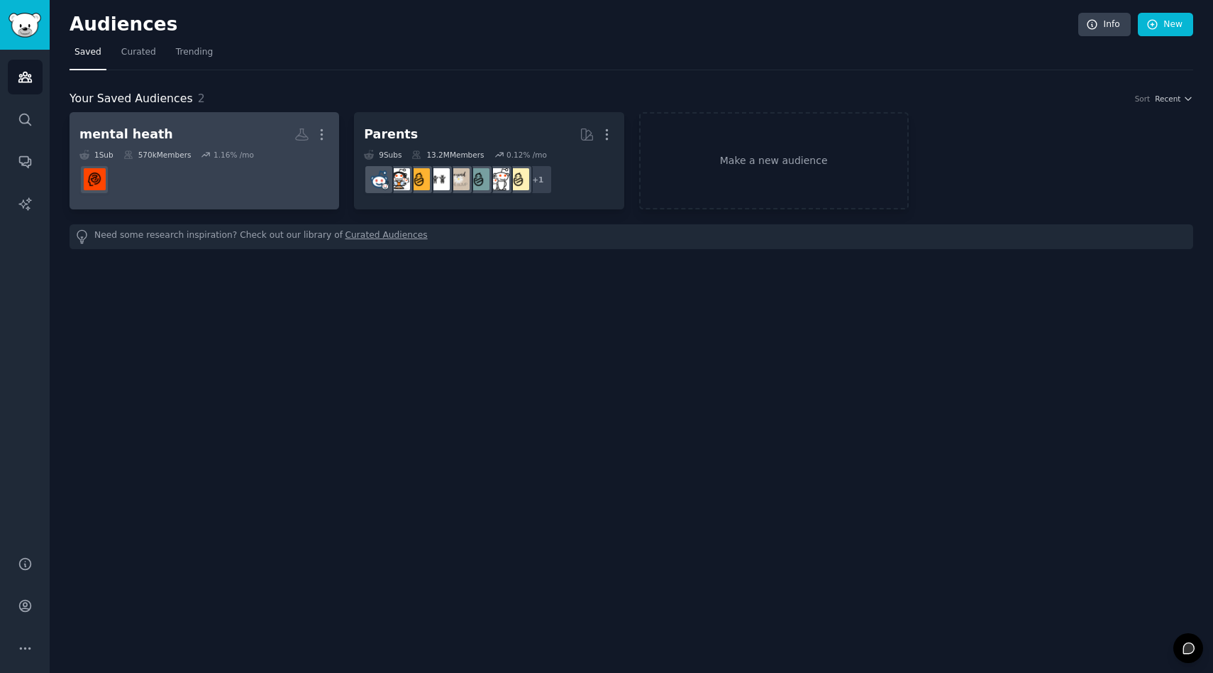
click at [201, 166] on dd at bounding box center [204, 180] width 250 height 40
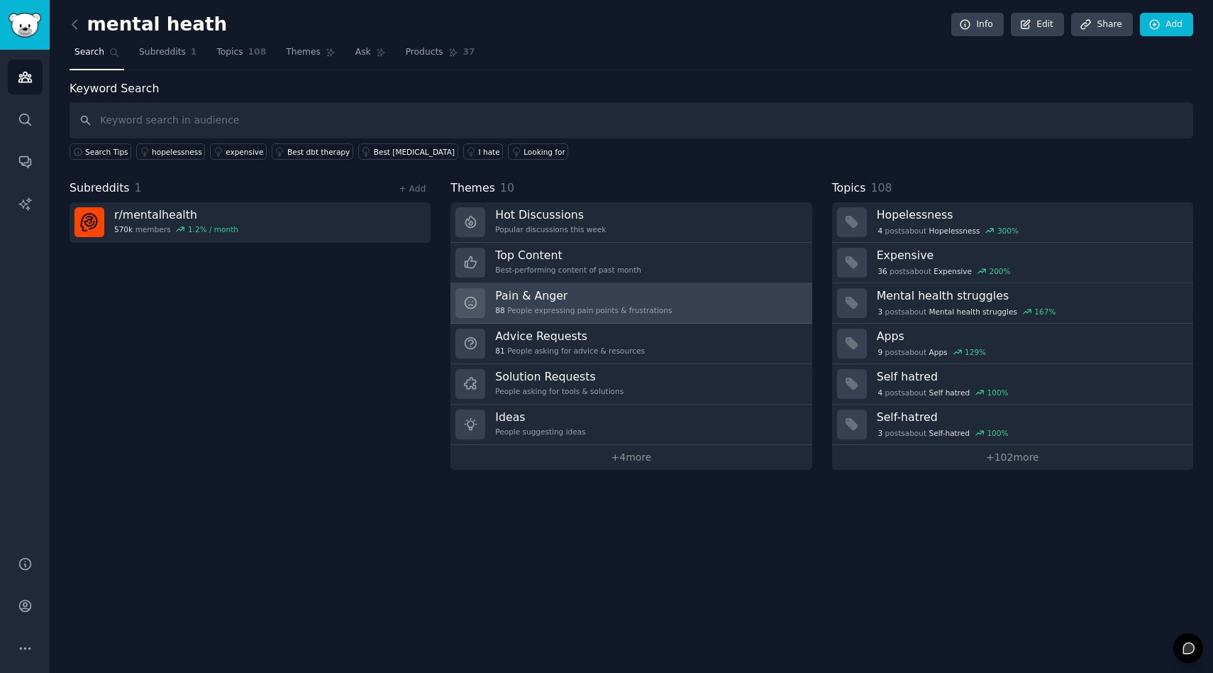
click at [714, 306] on link "Pain & Anger 88 People expressing pain points & frustrations" at bounding box center [630, 303] width 361 height 40
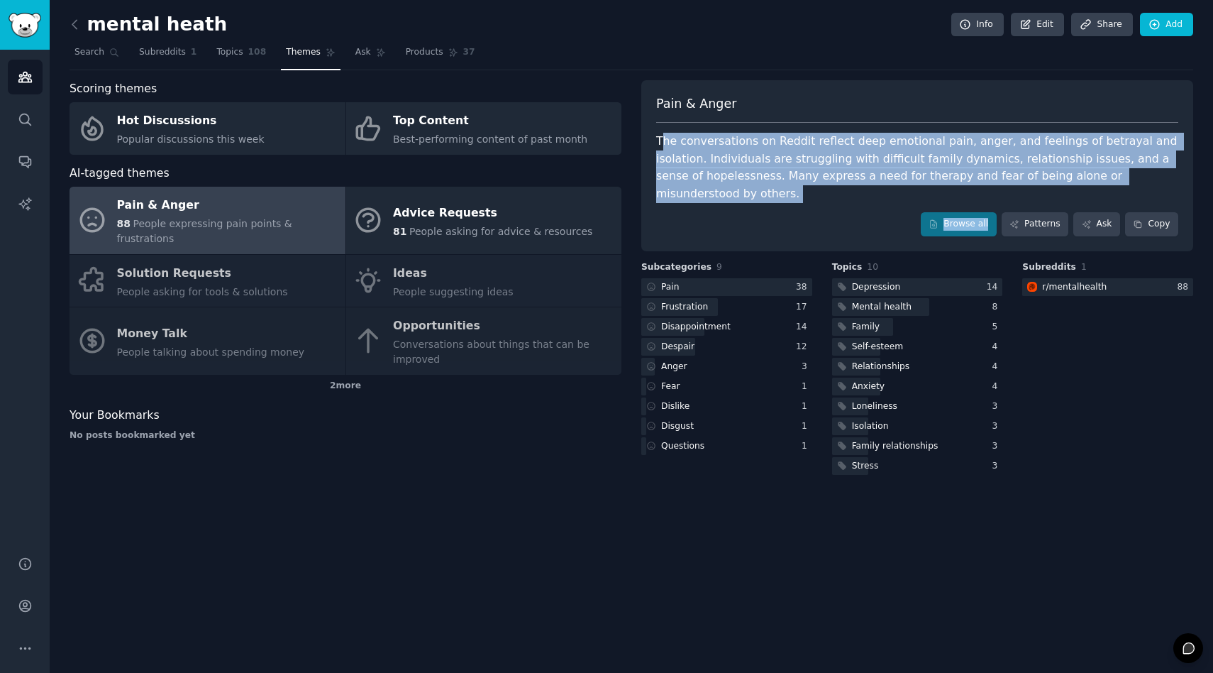
drag, startPoint x: 665, startPoint y: 138, endPoint x: 727, endPoint y: 221, distance: 103.4
click at [727, 221] on div "Pain & Anger The conversations on Reddit reflect deep emotional pain, anger, an…" at bounding box center [917, 165] width 552 height 171
click at [26, 65] on link "Audiences" at bounding box center [25, 77] width 35 height 35
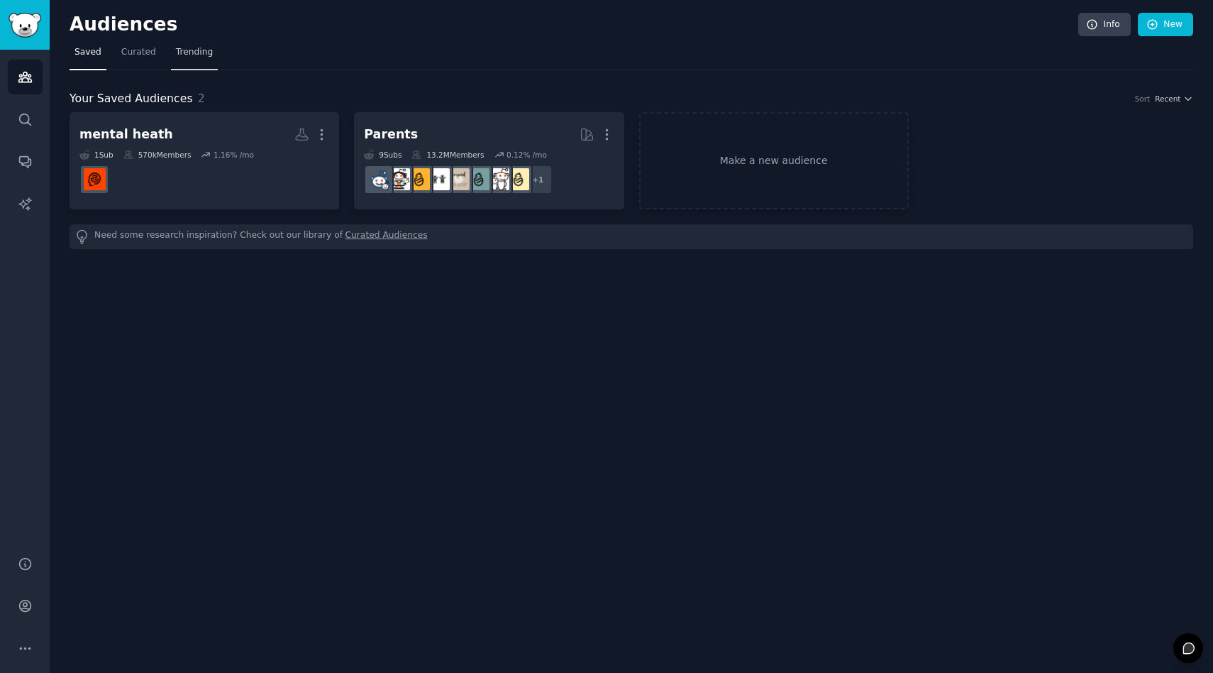
click at [192, 60] on link "Trending" at bounding box center [194, 55] width 47 height 29
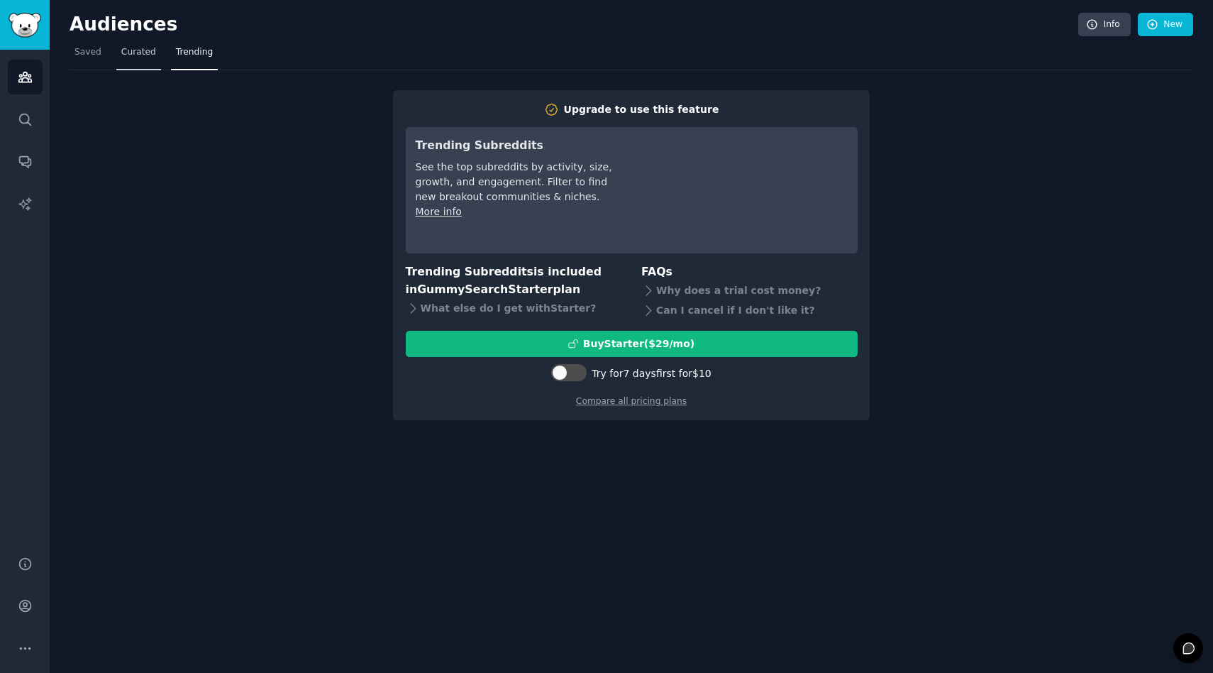
click at [150, 50] on span "Curated" at bounding box center [138, 52] width 35 height 13
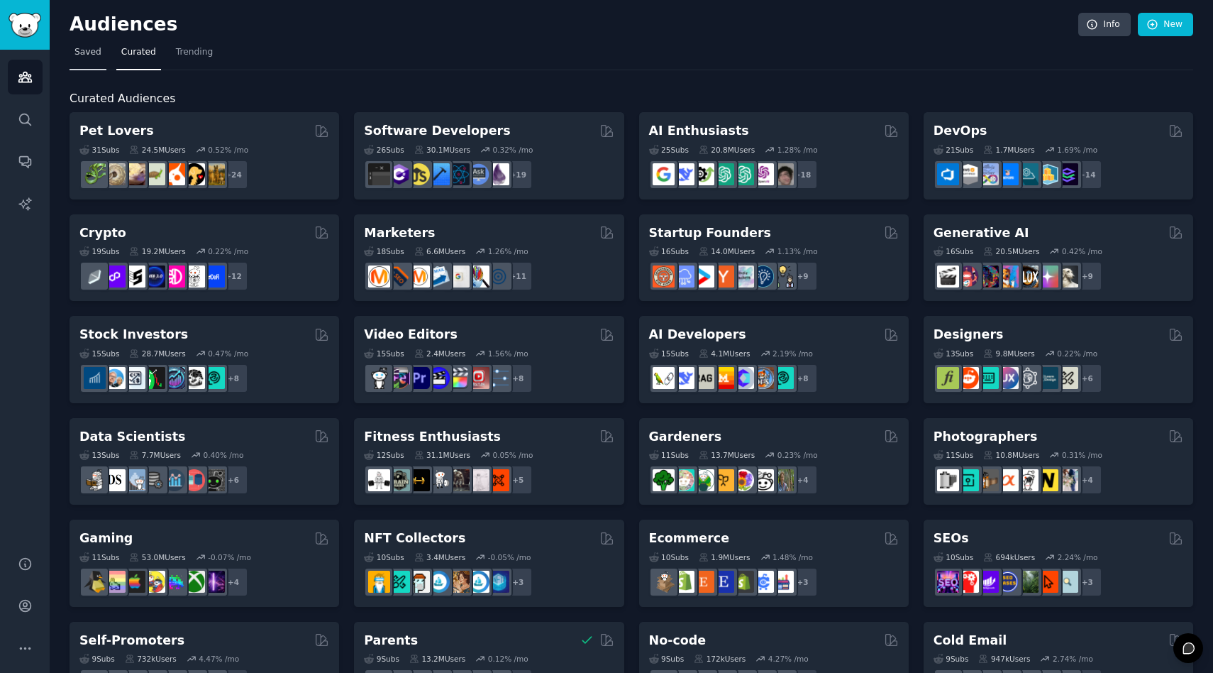
click at [88, 53] on span "Saved" at bounding box center [87, 52] width 27 height 13
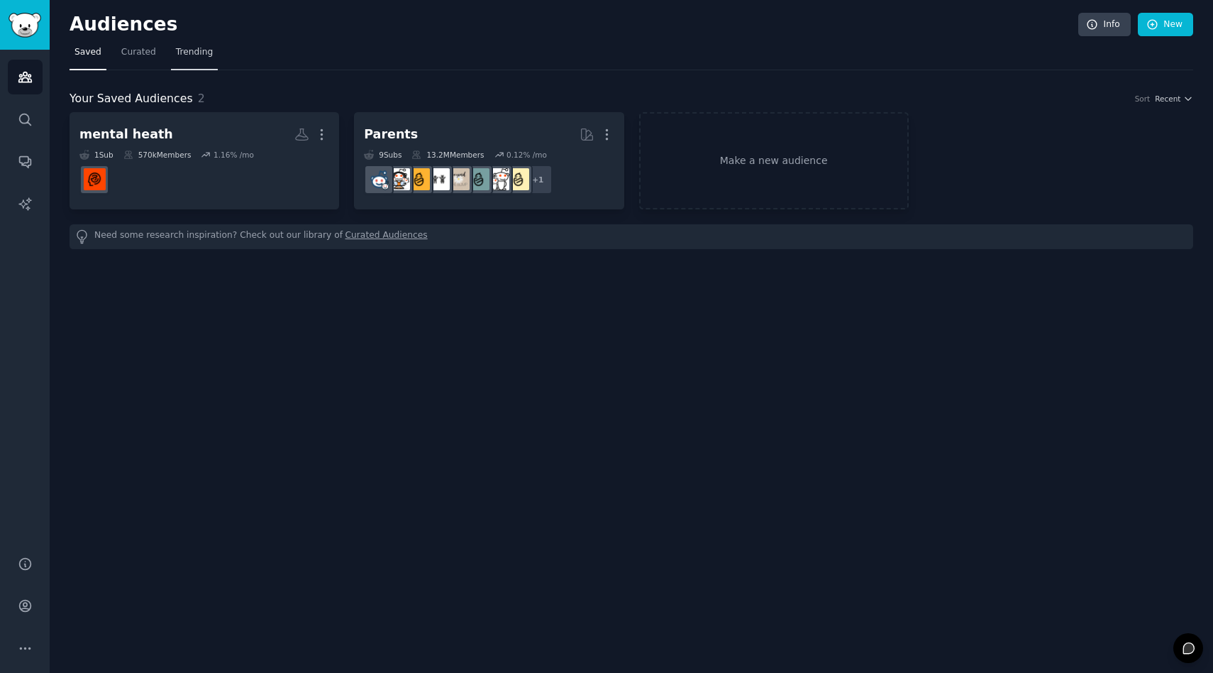
click at [187, 62] on link "Trending" at bounding box center [194, 55] width 47 height 29
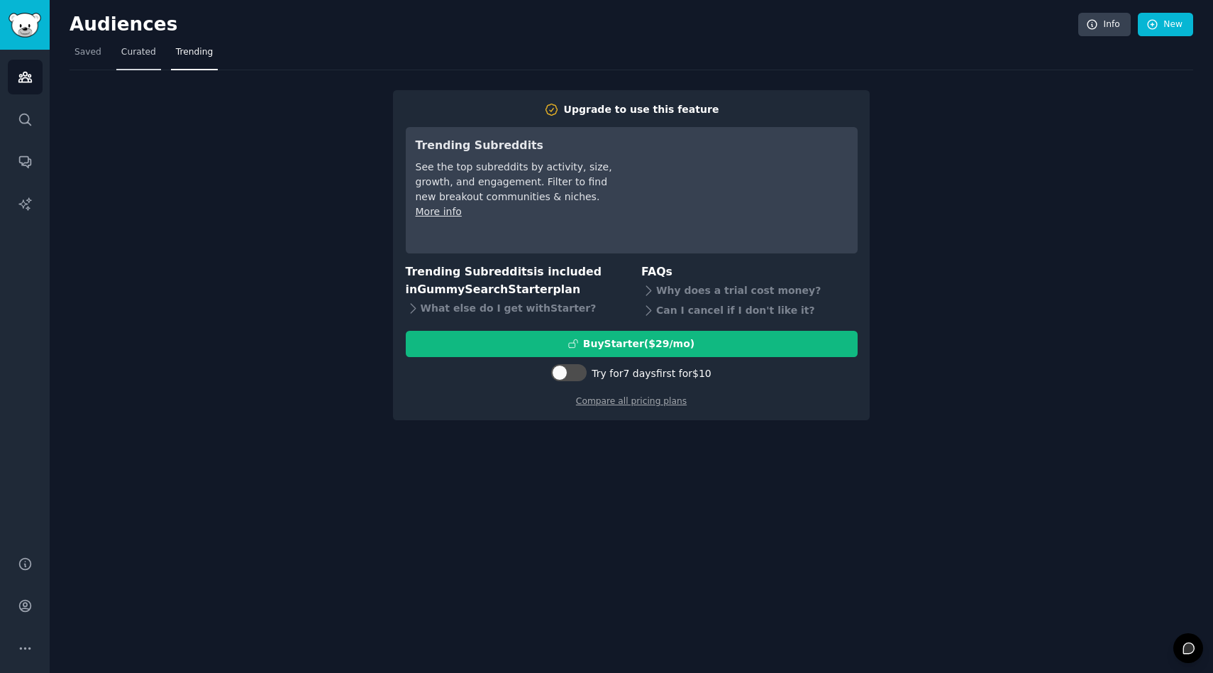
click at [137, 46] on span "Curated" at bounding box center [138, 52] width 35 height 13
